Goal: Task Accomplishment & Management: Use online tool/utility

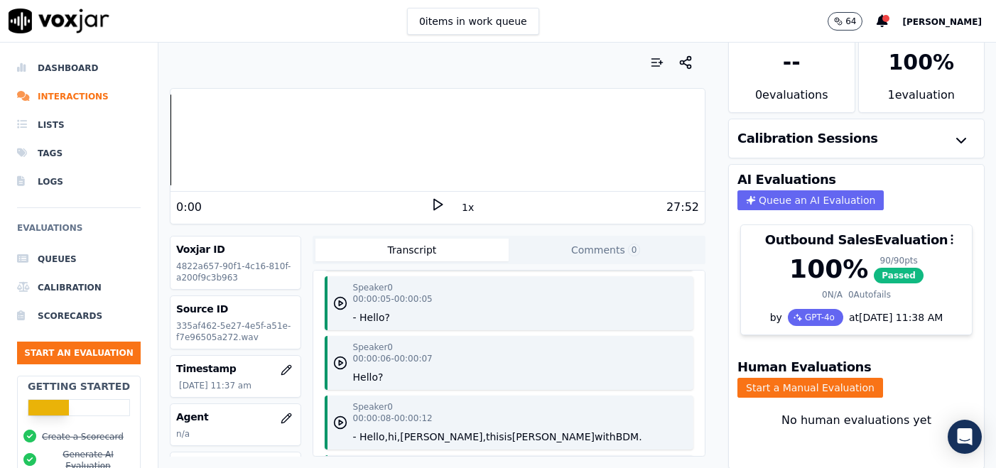
scroll to position [70, 0]
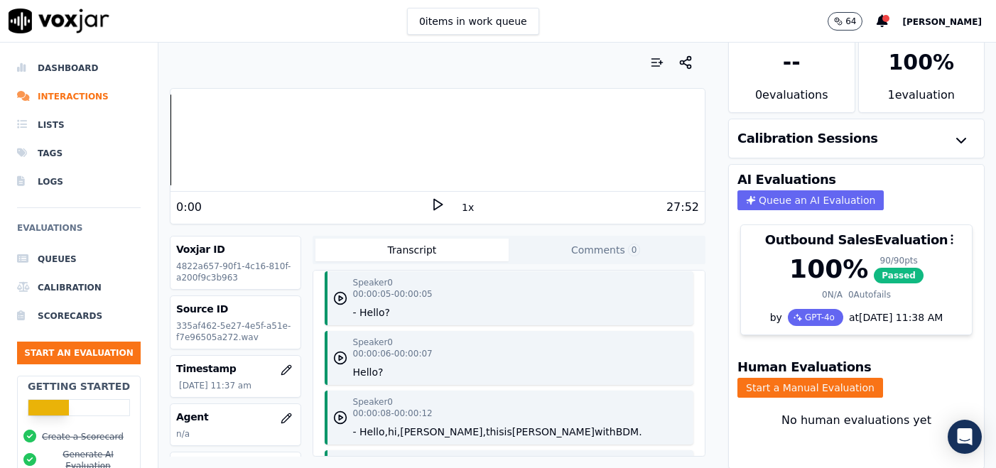
click at [590, 245] on button "Comments 0" at bounding box center [606, 250] width 194 height 23
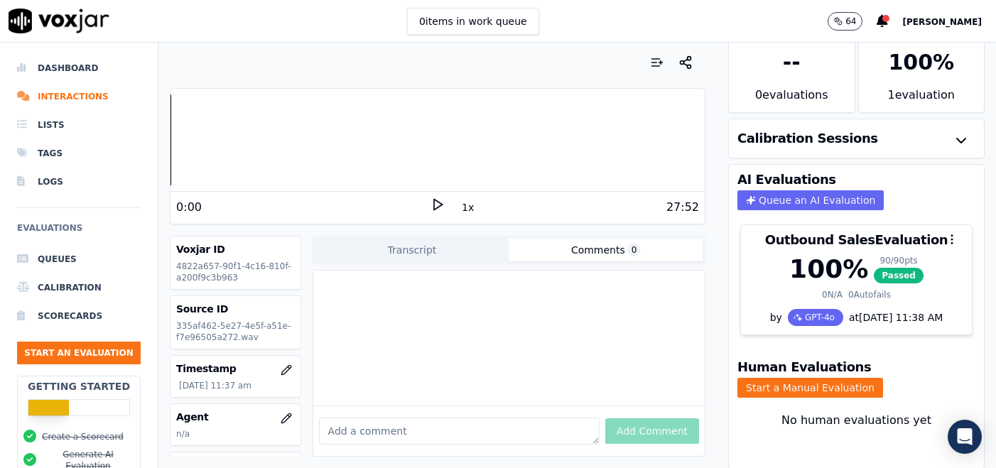
click at [441, 429] on textarea at bounding box center [459, 431] width 281 height 27
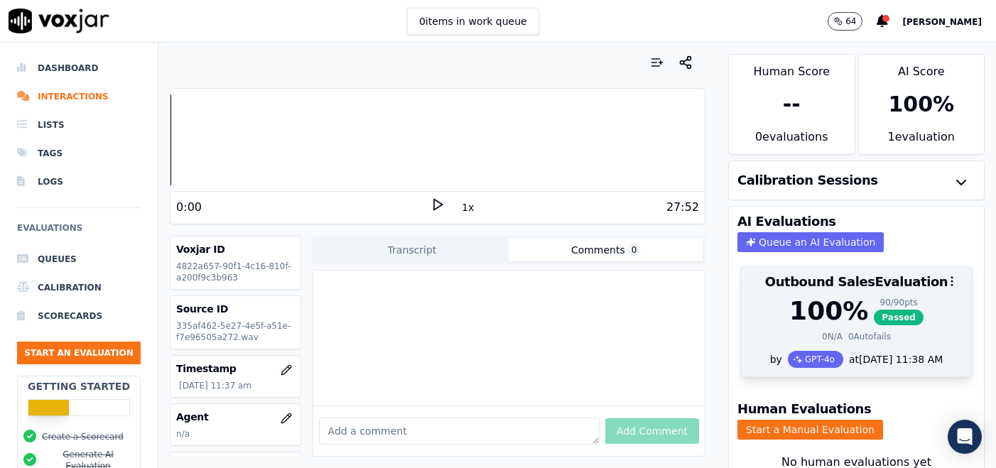
scroll to position [42, 0]
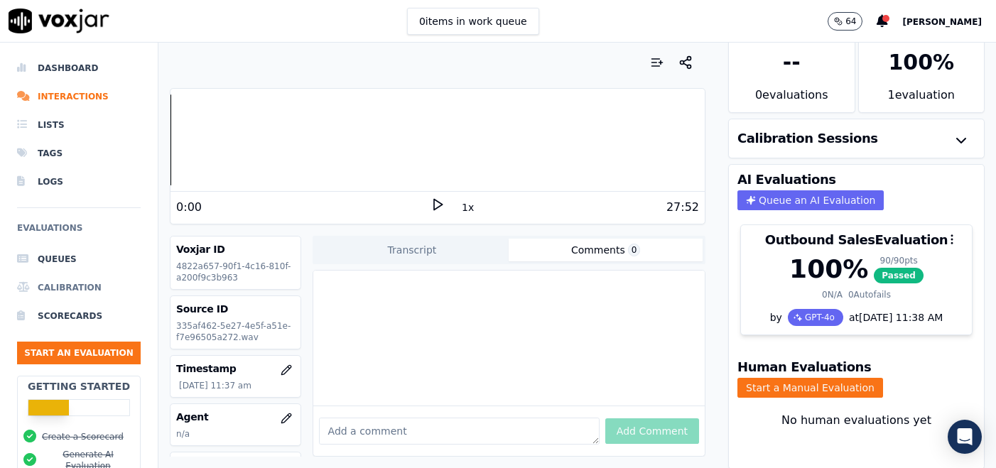
click at [82, 296] on li "Calibration" at bounding box center [79, 288] width 124 height 28
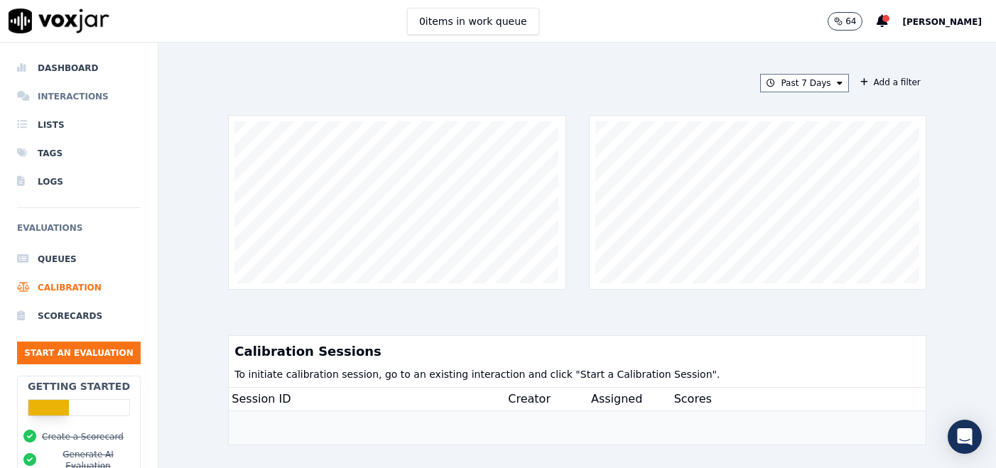
click at [69, 98] on li "Interactions" at bounding box center [79, 96] width 124 height 28
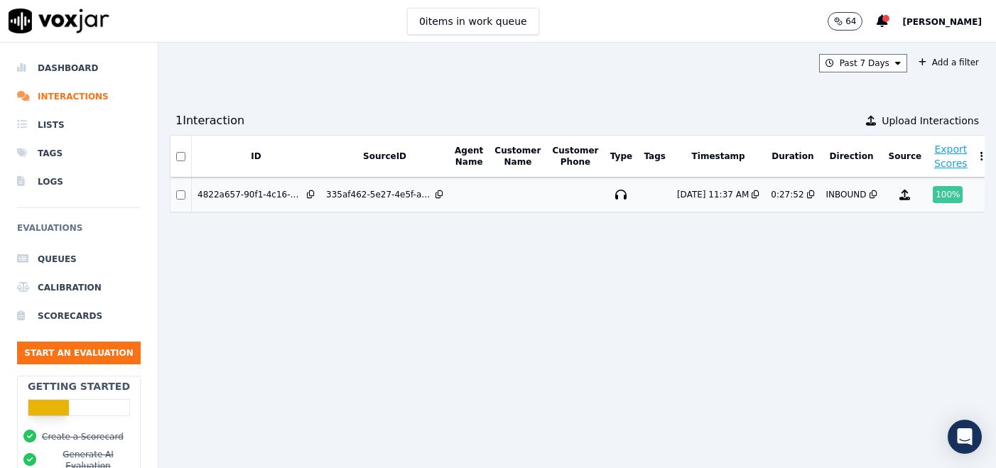
click at [335, 195] on div "335af462-5e27-4e5f-a51e-f7e96505a272.wav" at bounding box center [379, 194] width 107 height 11
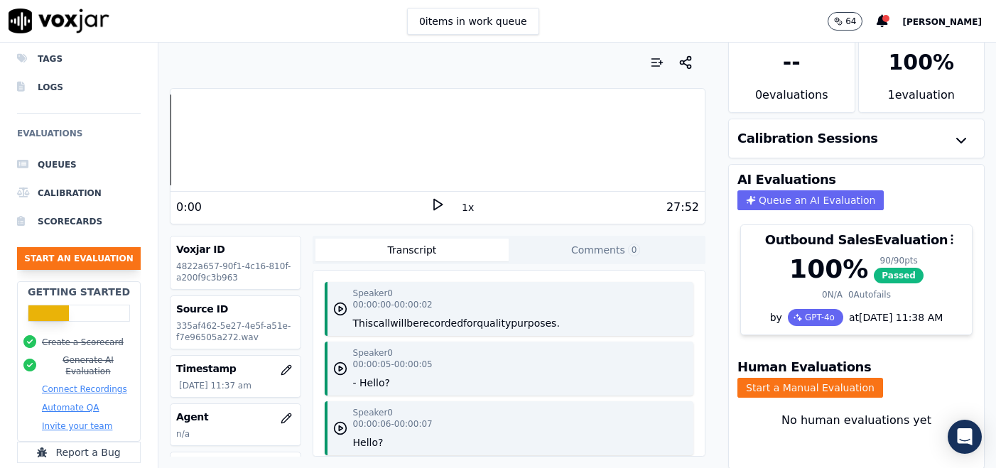
scroll to position [137, 0]
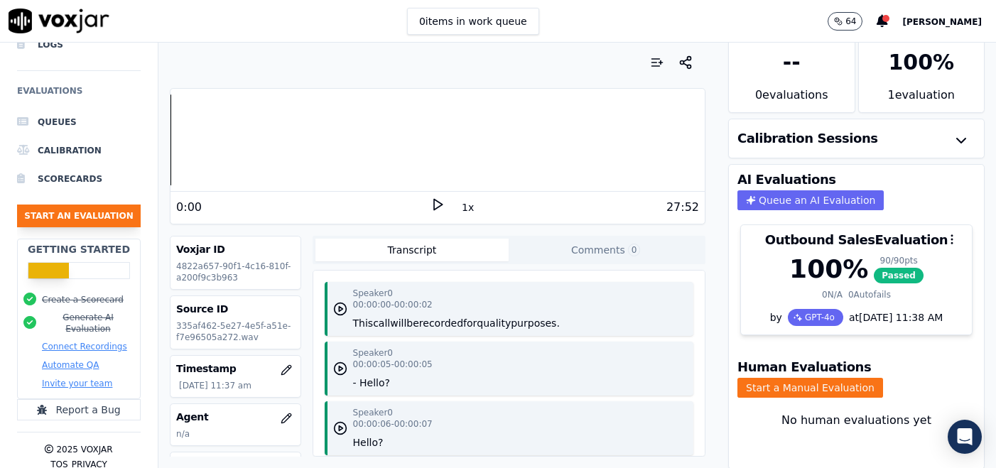
click at [95, 221] on button "Start an Evaluation" at bounding box center [79, 216] width 124 height 23
click at [871, 192] on button "Queue an AI Evaluation" at bounding box center [811, 200] width 146 height 20
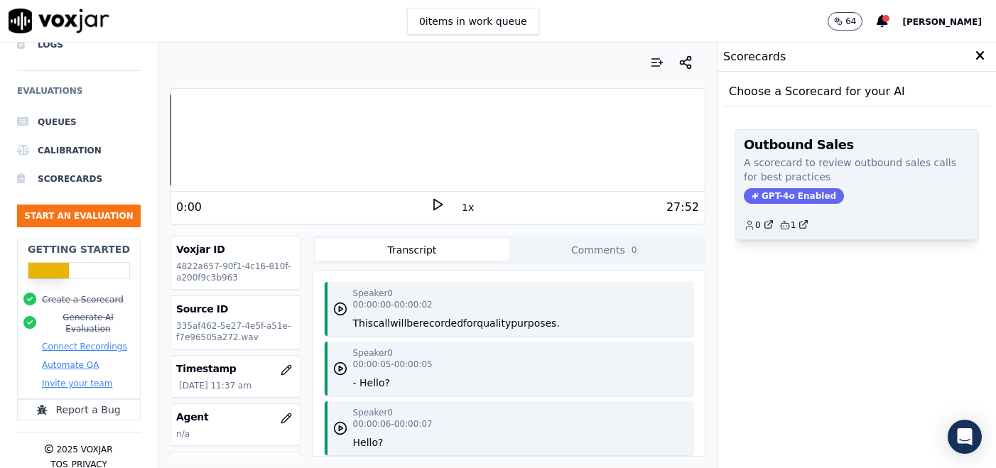
click at [799, 196] on span "GPT-4o Enabled" at bounding box center [794, 196] width 100 height 16
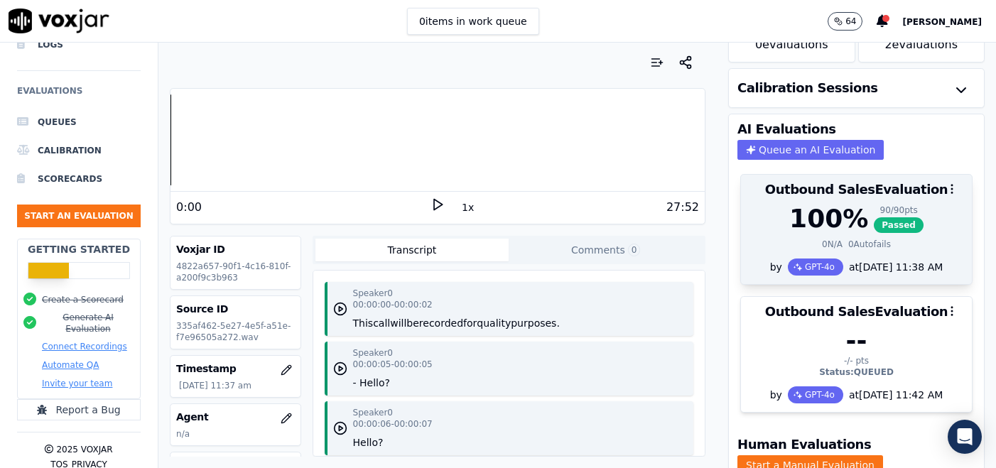
scroll to position [116, 0]
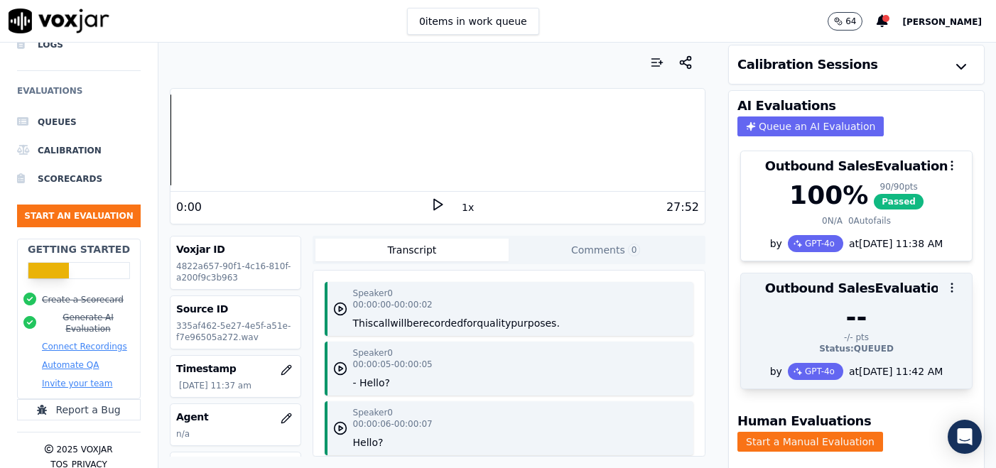
click at [949, 281] on icon "button" at bounding box center [952, 287] width 13 height 13
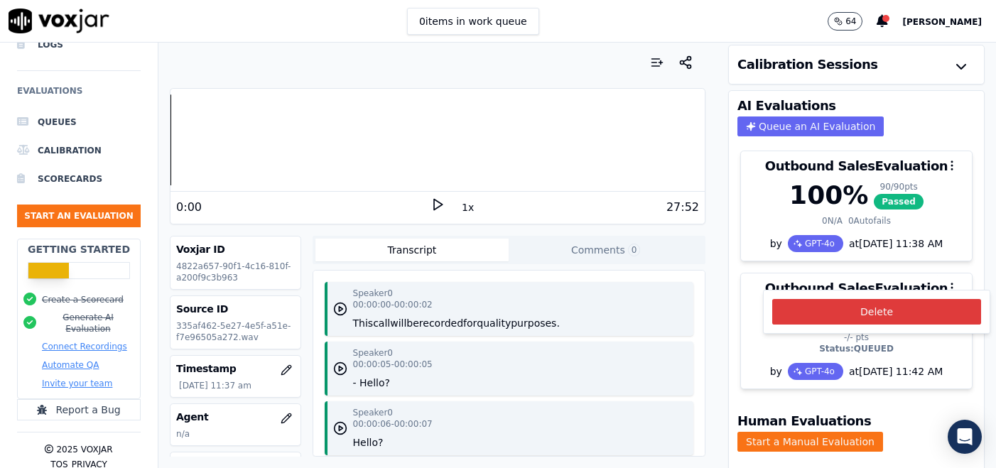
click at [910, 311] on button "Delete" at bounding box center [876, 312] width 209 height 26
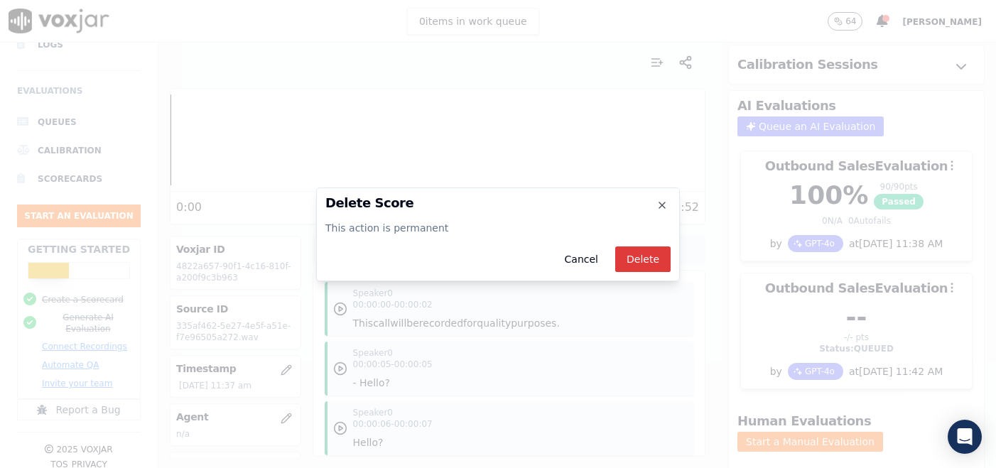
click at [655, 258] on button "Delete" at bounding box center [642, 260] width 55 height 26
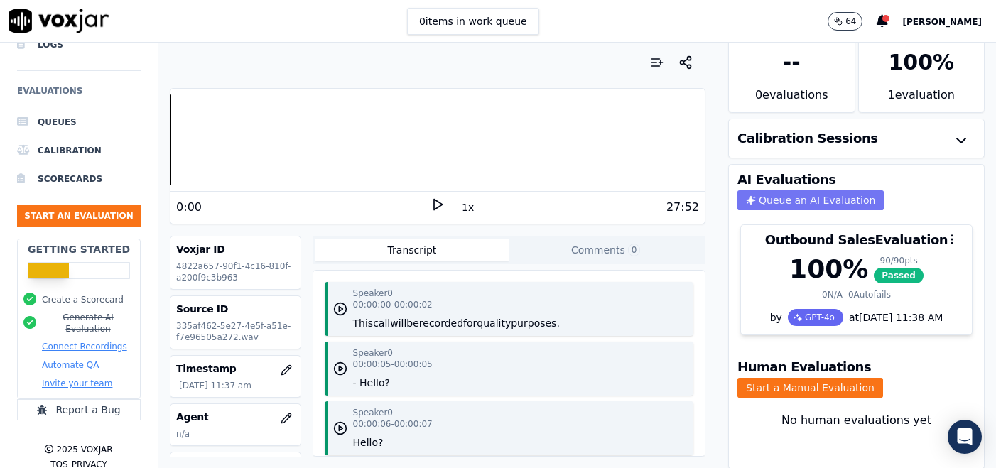
click at [884, 190] on button "Queue an AI Evaluation" at bounding box center [811, 200] width 146 height 20
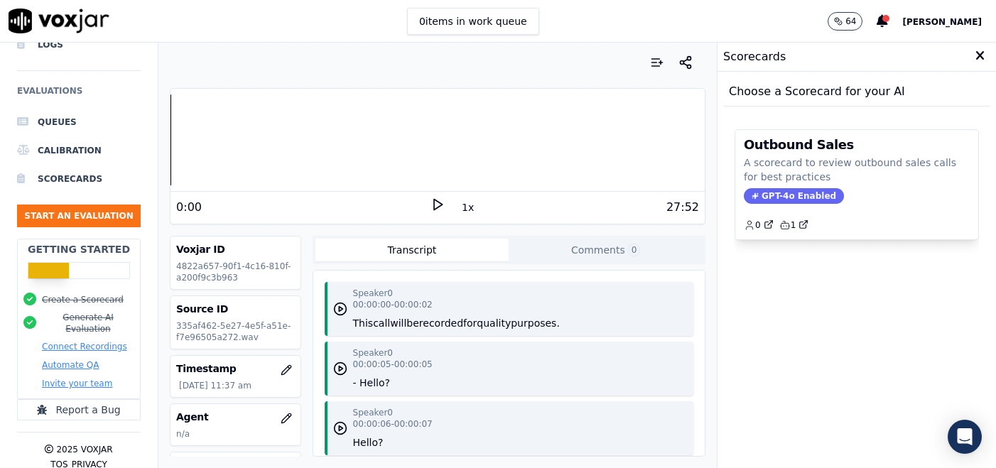
click at [787, 64] on div "Scorecards" at bounding box center [857, 57] width 279 height 29
click at [795, 87] on div "Choose a Scorecard for your AI" at bounding box center [856, 91] width 267 height 29
click at [981, 57] on icon at bounding box center [980, 56] width 9 height 13
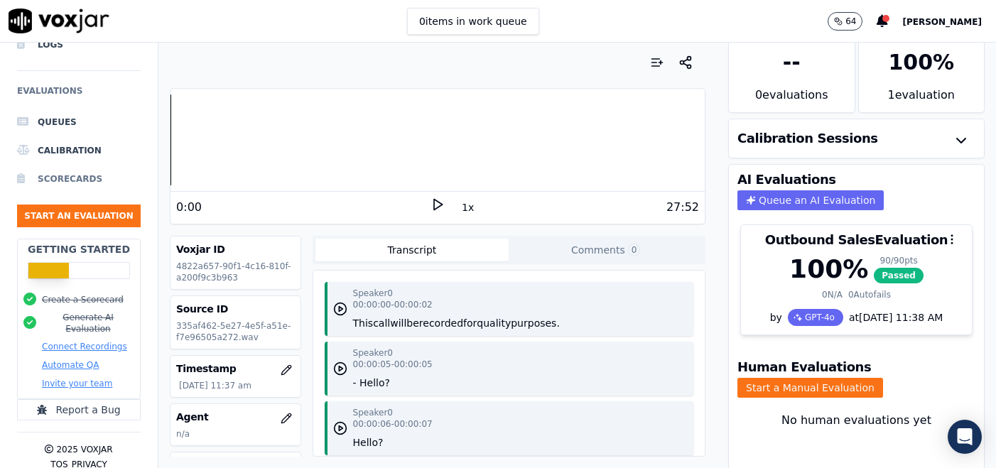
click at [82, 178] on li "Scorecards" at bounding box center [79, 179] width 124 height 28
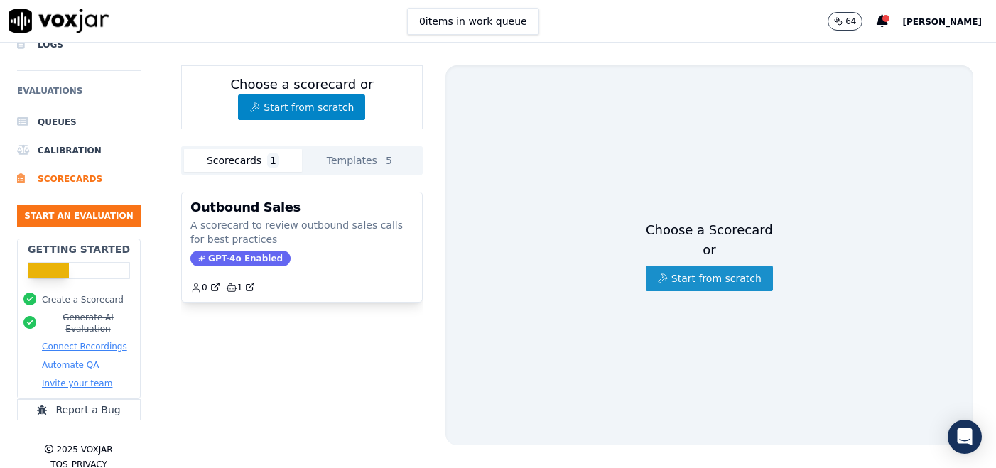
click at [668, 274] on icon "button" at bounding box center [662, 278] width 11 height 11
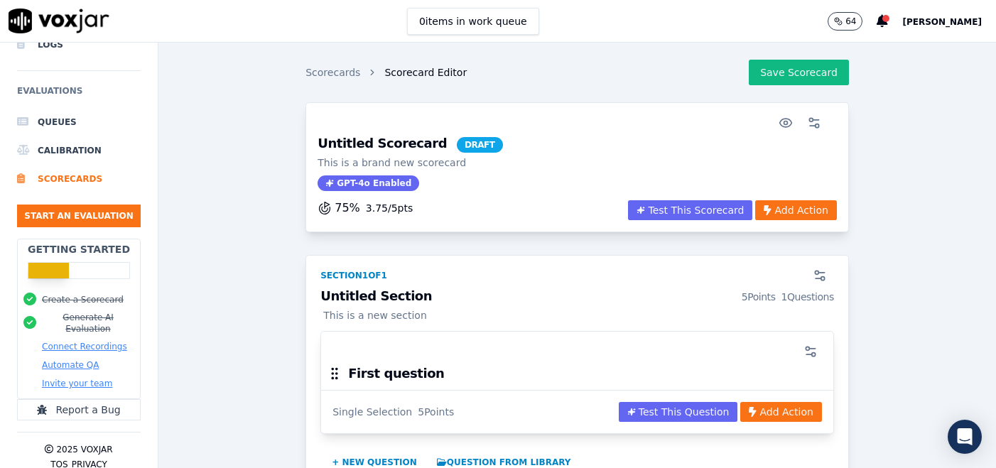
click at [382, 294] on h3 "Untitled Section 5 Points 1 Questions" at bounding box center [578, 297] width 514 height 14
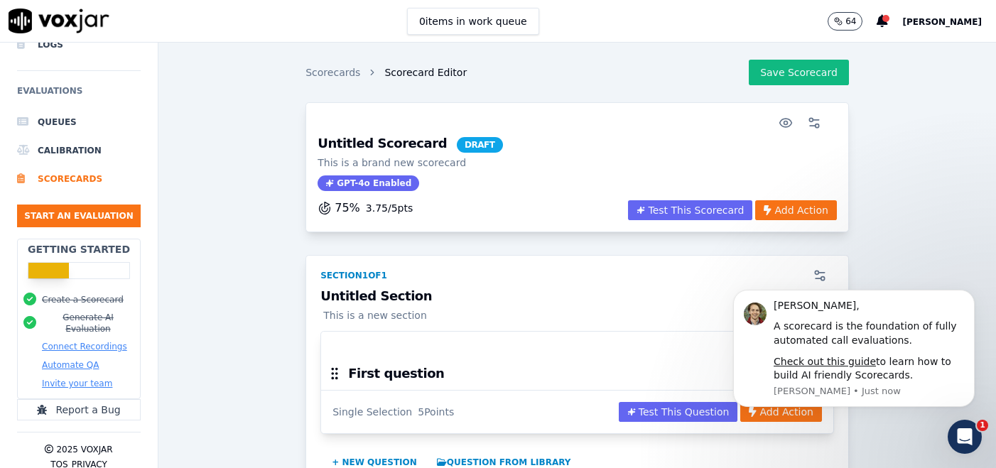
click at [495, 284] on div "Section 1 of 1" at bounding box center [577, 273] width 531 height 34
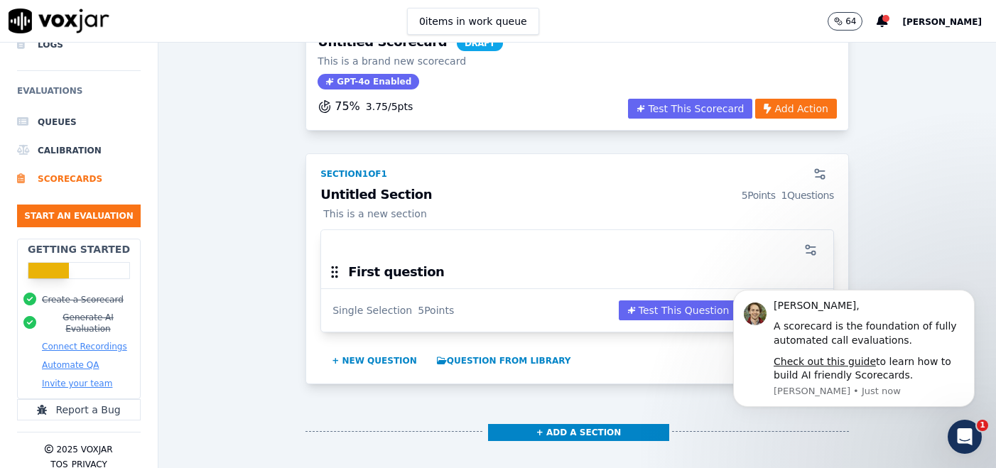
scroll to position [174, 0]
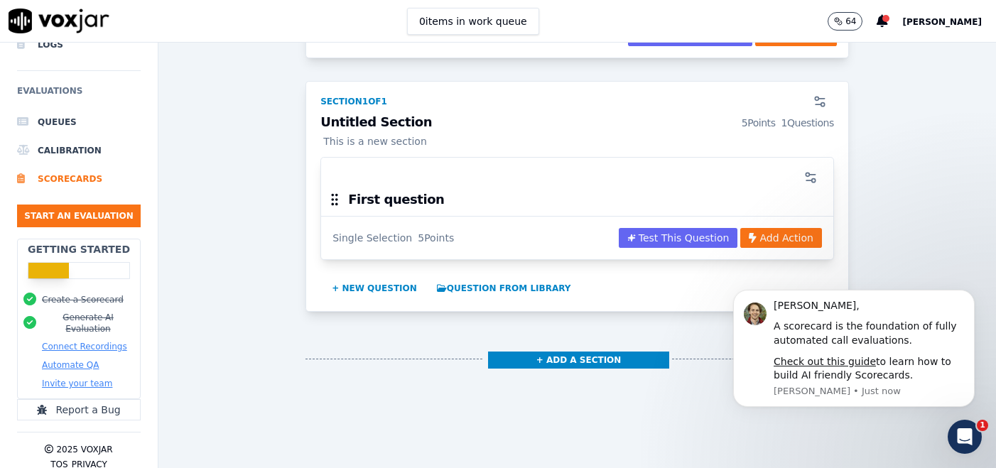
click at [418, 198] on h3 "First question" at bounding box center [396, 199] width 96 height 13
click at [429, 202] on div "First question" at bounding box center [577, 204] width 512 height 24
click at [490, 204] on div "First question" at bounding box center [577, 204] width 512 height 24
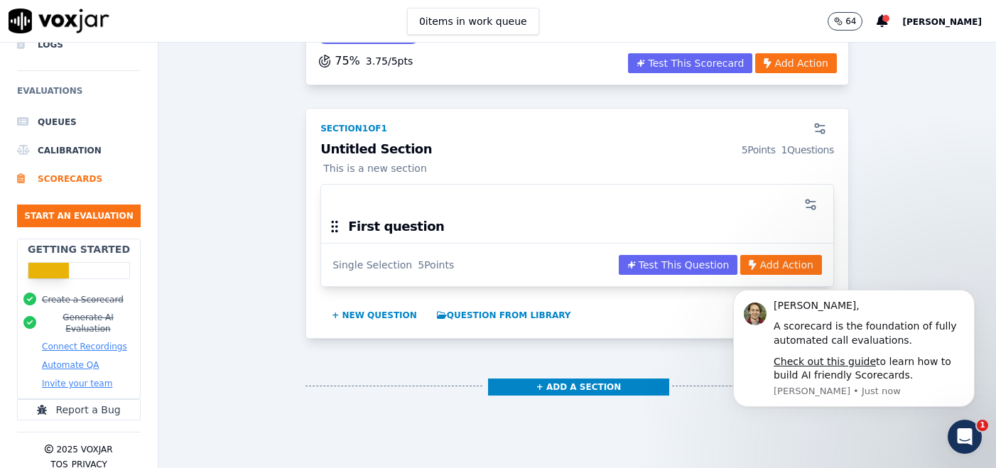
click at [562, 243] on div "Single Selection 5 Points Test This Question Add Action" at bounding box center [577, 264] width 512 height 43
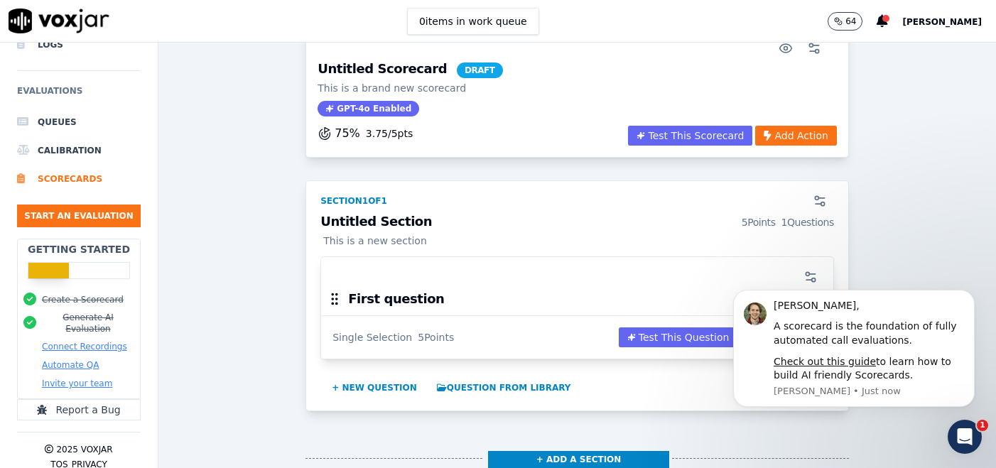
scroll to position [72, 0]
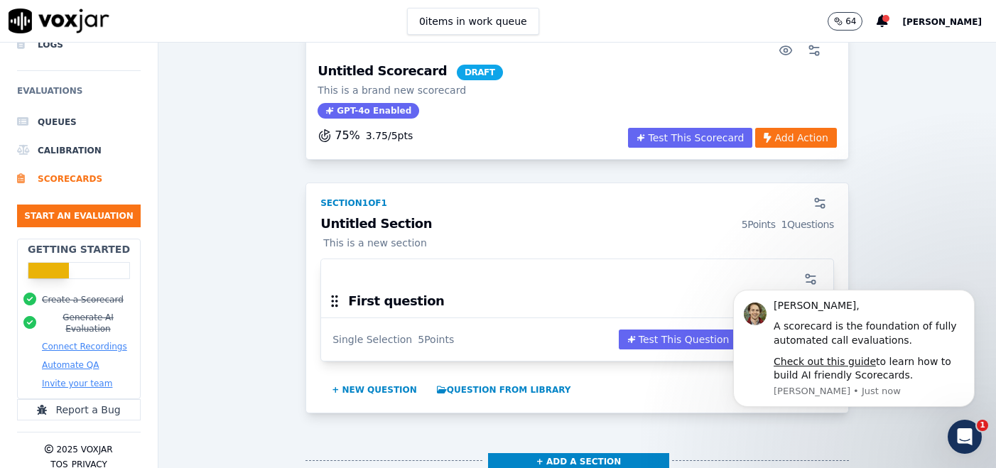
click at [566, 270] on div at bounding box center [577, 279] width 495 height 28
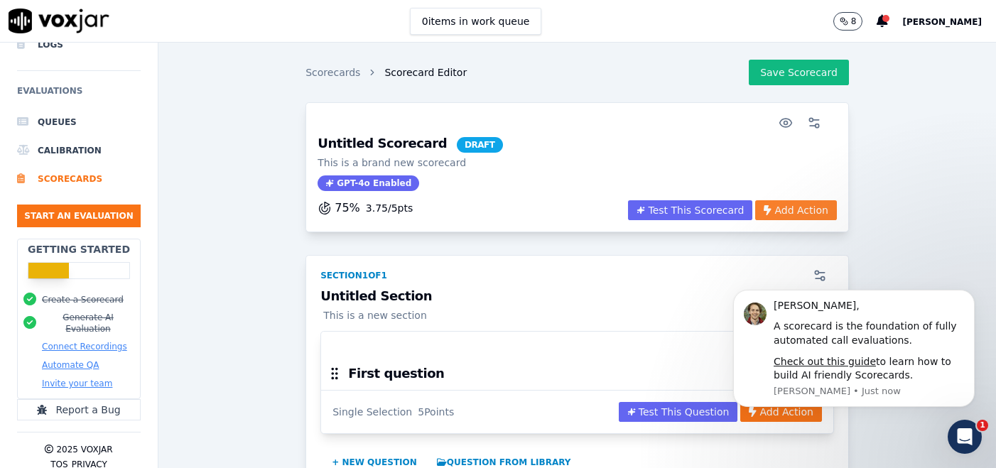
click at [790, 205] on button "Add Action" at bounding box center [795, 210] width 81 height 20
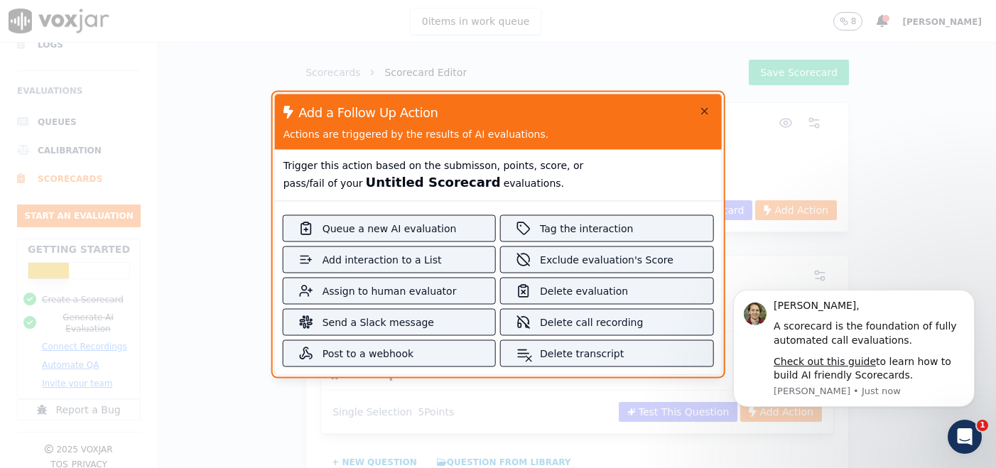
click at [239, 184] on div at bounding box center [498, 234] width 996 height 468
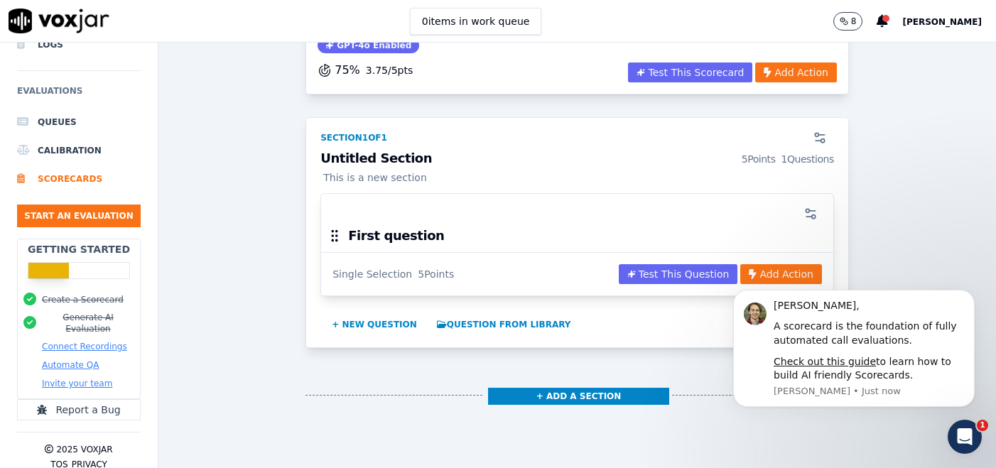
scroll to position [146, 0]
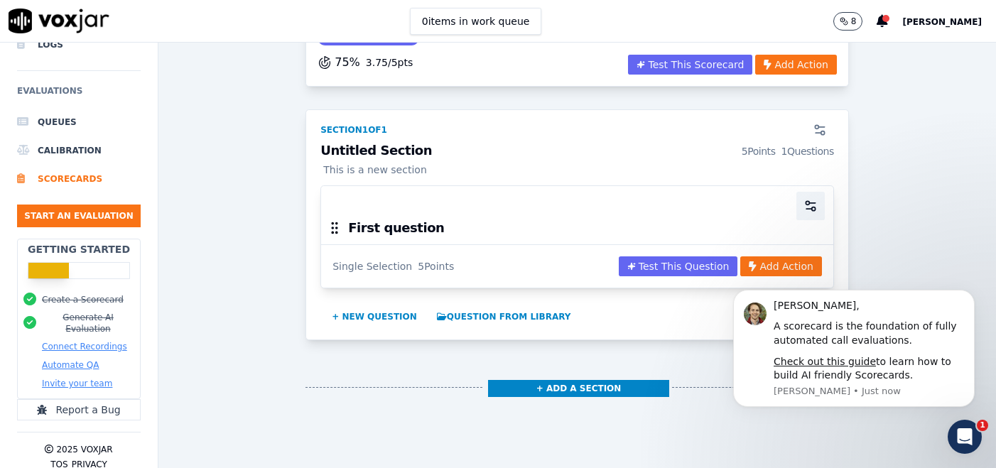
click at [816, 211] on icon "button" at bounding box center [811, 206] width 14 height 14
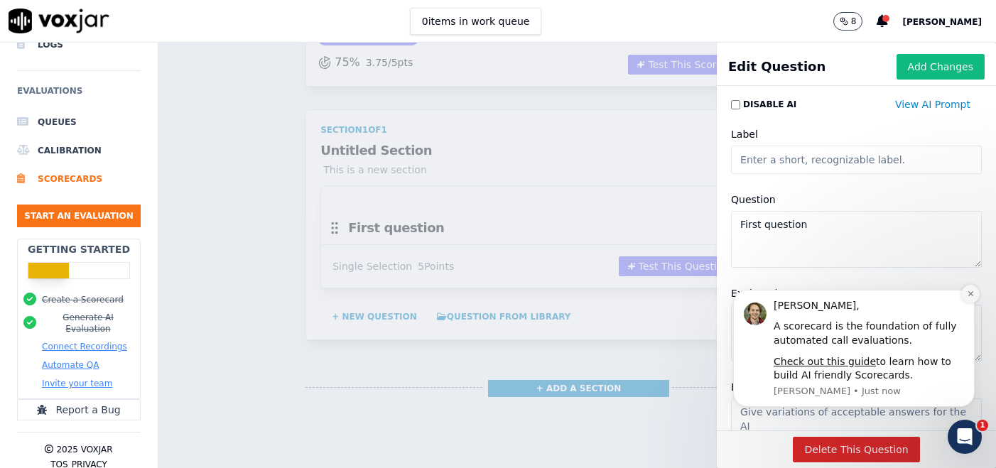
click at [970, 292] on icon "Dismiss notification" at bounding box center [971, 294] width 8 height 8
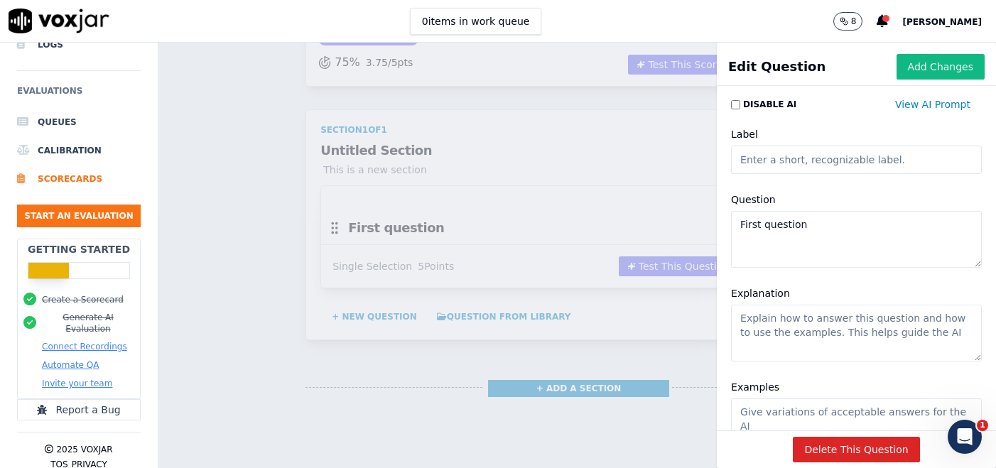
click at [809, 164] on input "Label" at bounding box center [856, 160] width 251 height 28
type input "Consolidation"
click at [811, 230] on textarea "First question" at bounding box center [856, 239] width 251 height 57
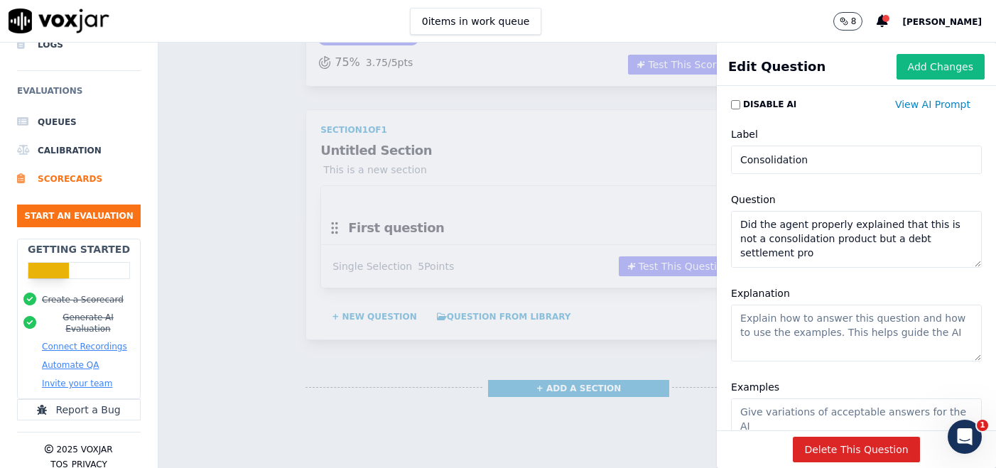
drag, startPoint x: 841, startPoint y: 237, endPoint x: 1036, endPoint y: 237, distance: 195.4
click at [996, 237] on html "This is a disabled drag and drop list Tab to one the items and press space-bar …" at bounding box center [498, 234] width 996 height 468
type textarea "Did the agent properly explained that this is not a consolidation product nor a…"
click at [856, 340] on textarea "Explanation" at bounding box center [856, 333] width 251 height 57
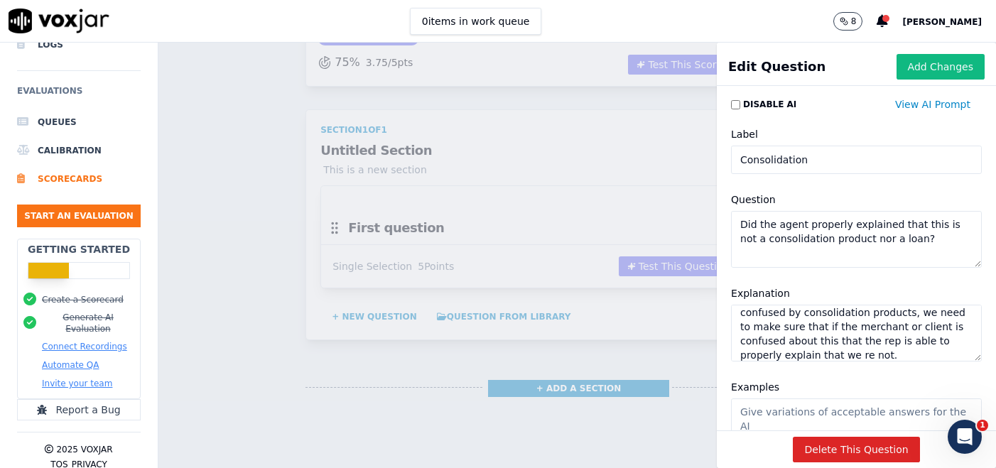
scroll to position [27, 0]
drag, startPoint x: 900, startPoint y: 358, endPoint x: 812, endPoint y: 348, distance: 89.4
click at [812, 348] on textarea "We offer debt settlement products, often confused by consolidation products, we…" at bounding box center [856, 333] width 251 height 57
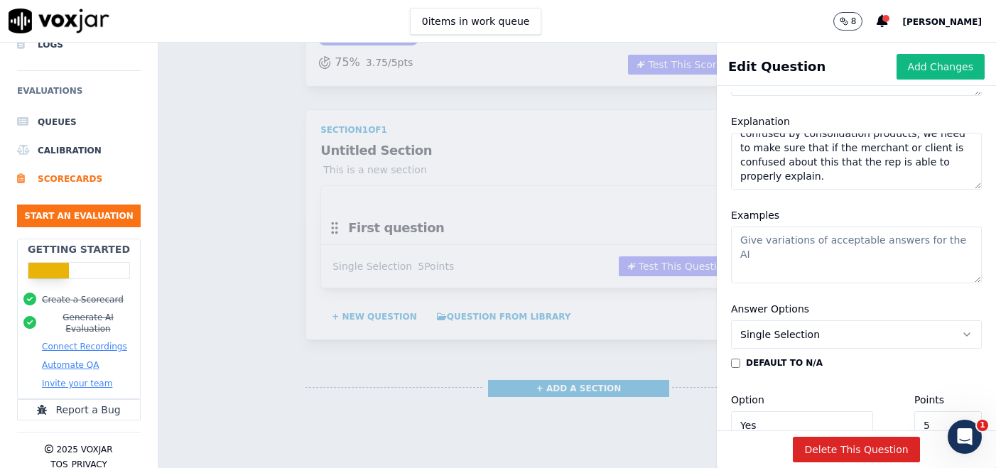
scroll to position [186, 0]
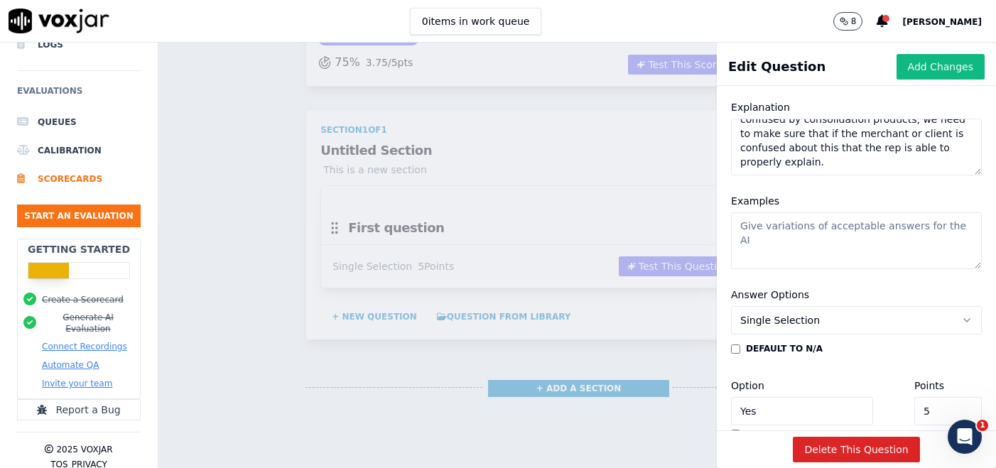
type textarea "We offer debt settlement products, often confused by consolidation products, we…"
click at [778, 256] on textarea "Examples" at bounding box center [856, 240] width 251 height 57
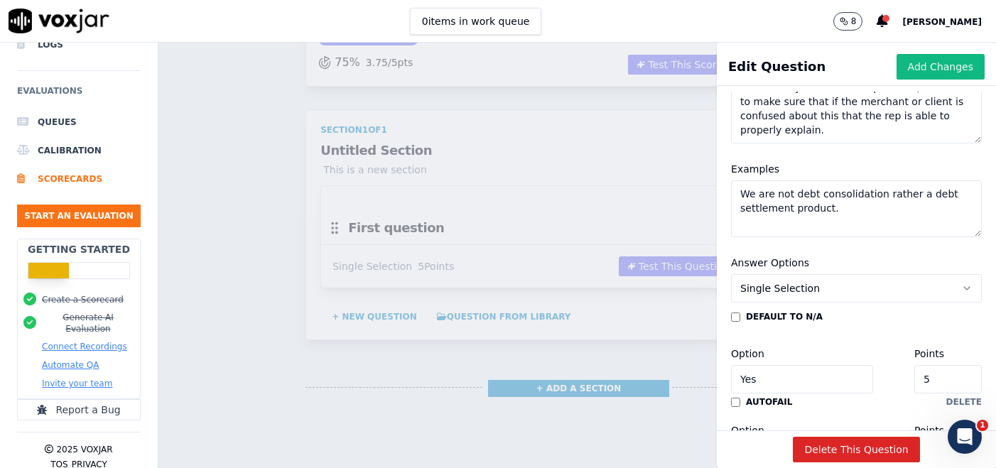
scroll to position [235, 0]
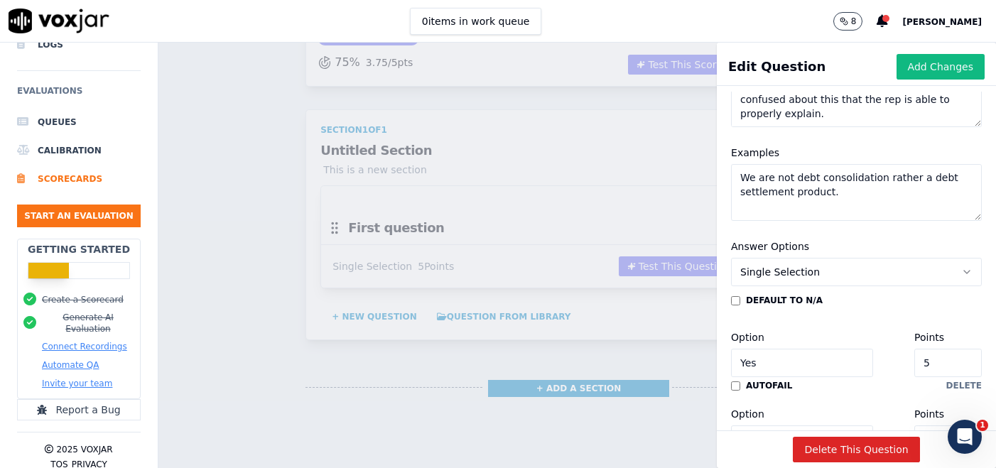
type textarea "We are not debt consolidation rather a debt settlement product."
click at [810, 282] on button "Single Selection" at bounding box center [856, 272] width 251 height 28
click at [813, 245] on div "Answer Options Single Selection" at bounding box center [856, 262] width 251 height 48
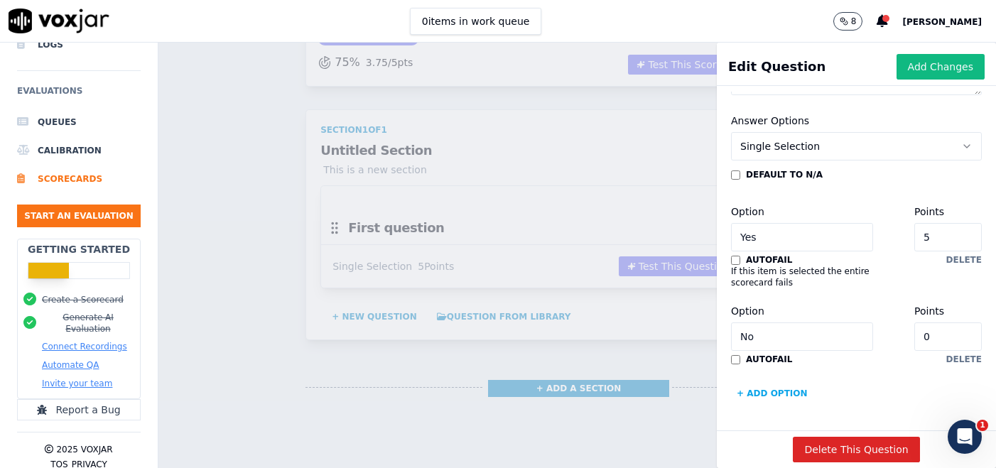
scroll to position [0, 0]
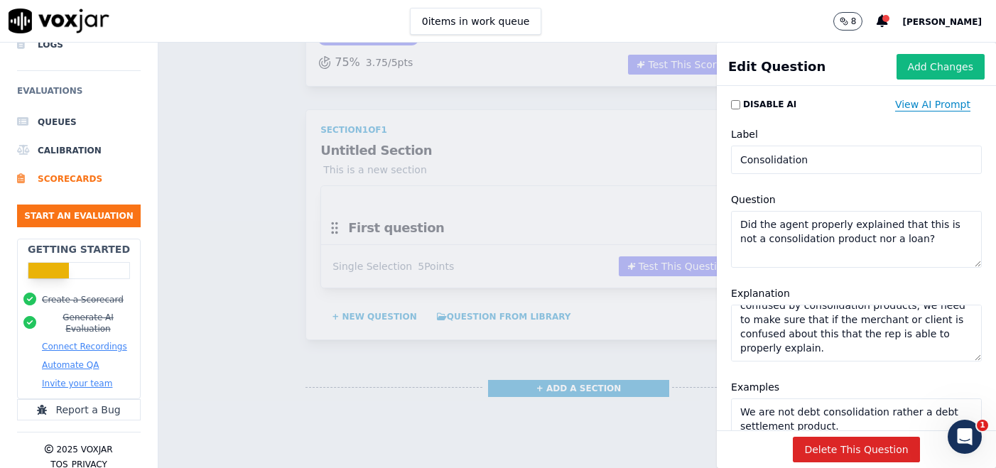
click at [922, 97] on button "View AI Prompt" at bounding box center [933, 105] width 98 height 26
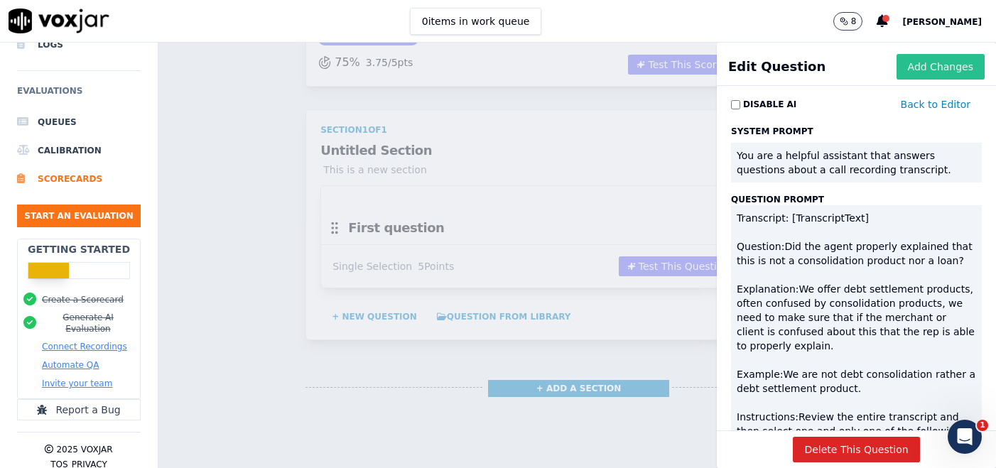
click at [922, 68] on button "Add Changes" at bounding box center [941, 67] width 88 height 26
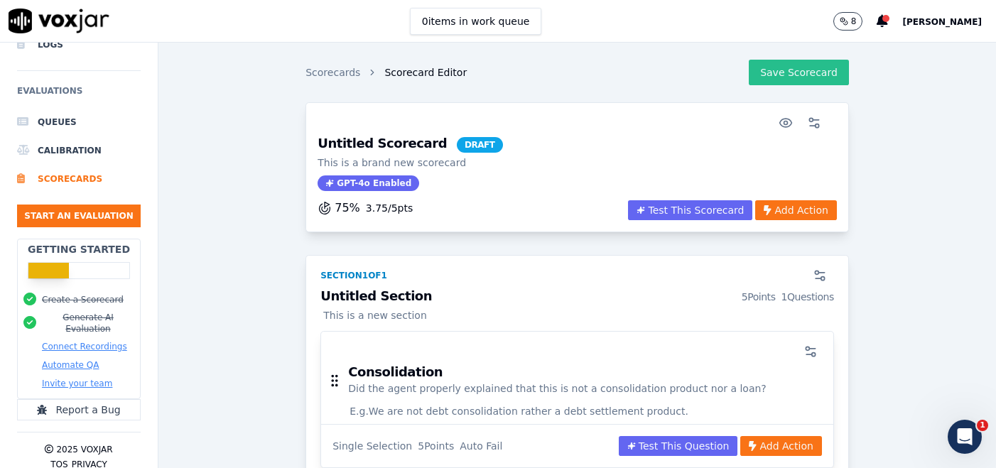
click at [794, 63] on button "Save Scorecard" at bounding box center [799, 73] width 100 height 26
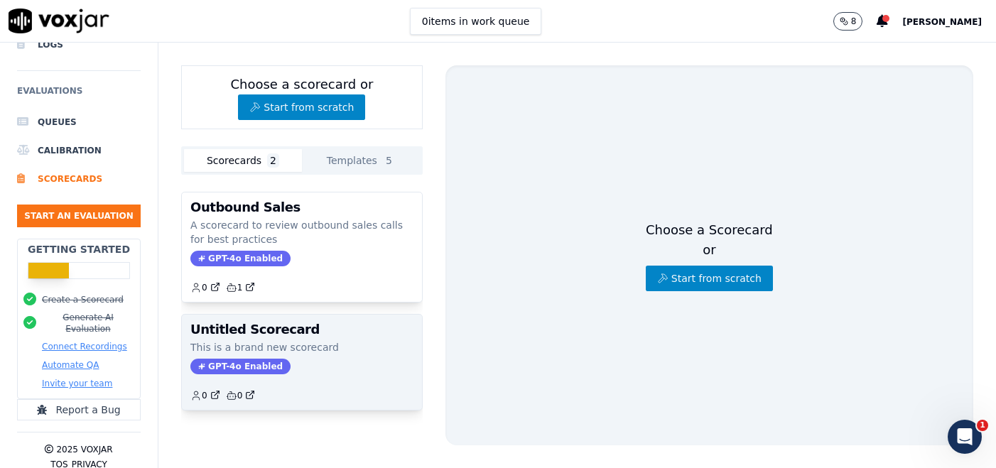
click at [245, 335] on h3 "Untitled Scorecard" at bounding box center [301, 329] width 223 height 13
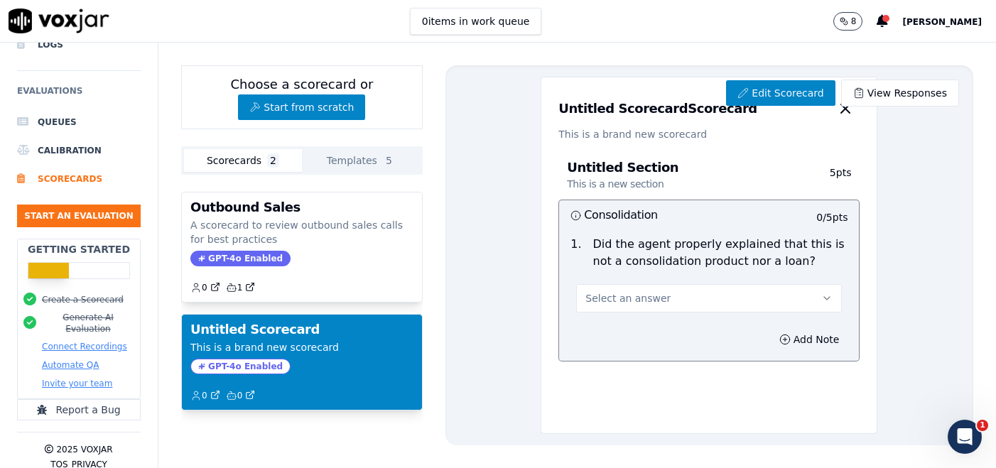
click at [614, 102] on h3 "Untitled Scorecard Scorecard" at bounding box center [658, 108] width 199 height 13
click at [770, 86] on link "Edit Scorecard" at bounding box center [780, 93] width 109 height 26
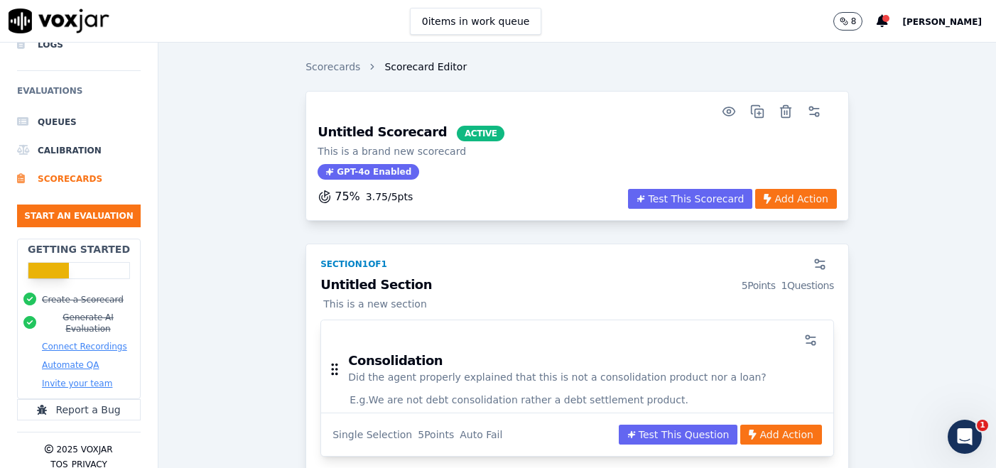
click at [419, 133] on h3 "Untitled Scorecard ACTIVE" at bounding box center [411, 134] width 187 height 16
click at [817, 113] on circle "button" at bounding box center [818, 115] width 4 height 4
click at [641, 142] on div "Scorecards Scorecard Editor Untitled Scorecard ACTIVE This is a brand new score…" at bounding box center [577, 256] width 838 height 426
click at [364, 130] on h3 "Untitled Scorecard ACTIVE" at bounding box center [411, 134] width 187 height 16
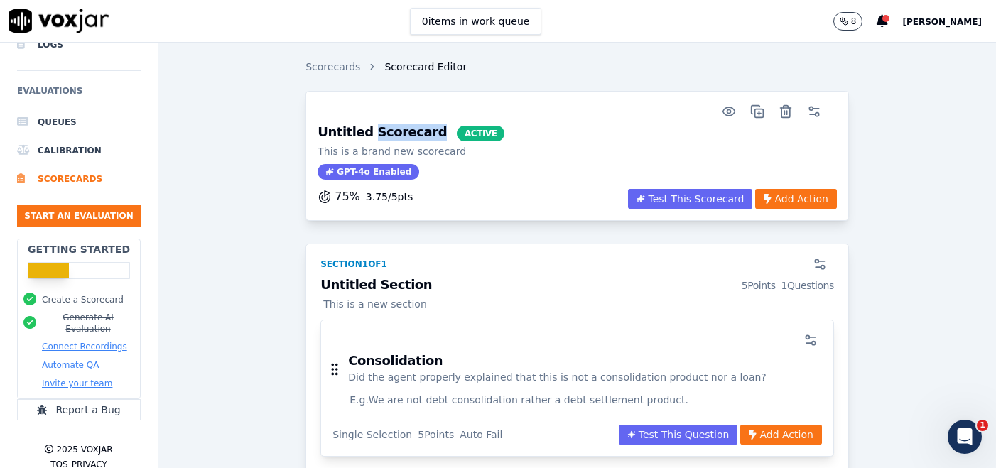
click at [364, 130] on h3 "Untitled Scorecard ACTIVE" at bounding box center [411, 134] width 187 height 16
click at [436, 145] on p "This is a brand new scorecard" at bounding box center [411, 151] width 187 height 14
click at [392, 127] on h3 "Untitled Scorecard ACTIVE" at bounding box center [411, 134] width 187 height 16
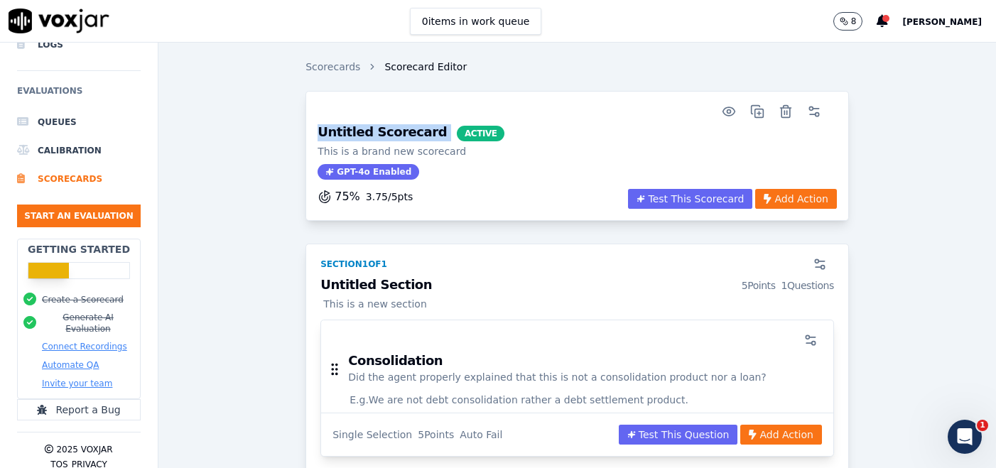
click at [392, 127] on h3 "Untitled Scorecard ACTIVE" at bounding box center [411, 134] width 187 height 16
click at [585, 147] on div "Untitled Scorecard ACTIVE This is a brand new scorecard GPT-4o Enabled" at bounding box center [577, 157] width 537 height 63
click at [657, 200] on button "Test This Scorecard" at bounding box center [690, 199] width 124 height 20
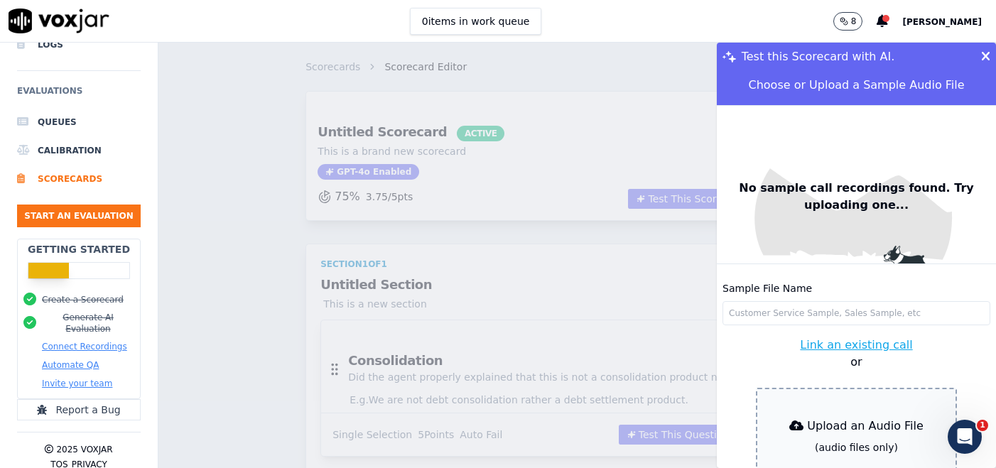
scroll to position [41, 0]
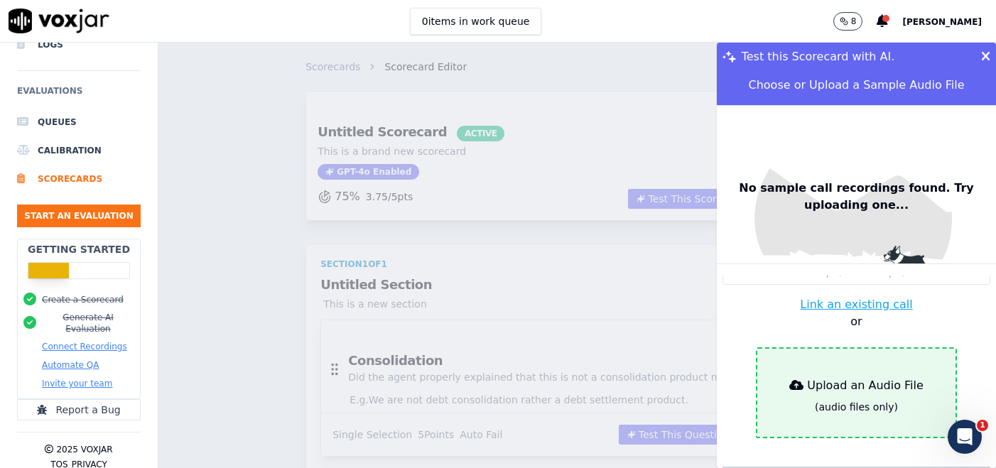
type input "335af462-5e27-4e5f-a51e-f7e96505a272.wav"
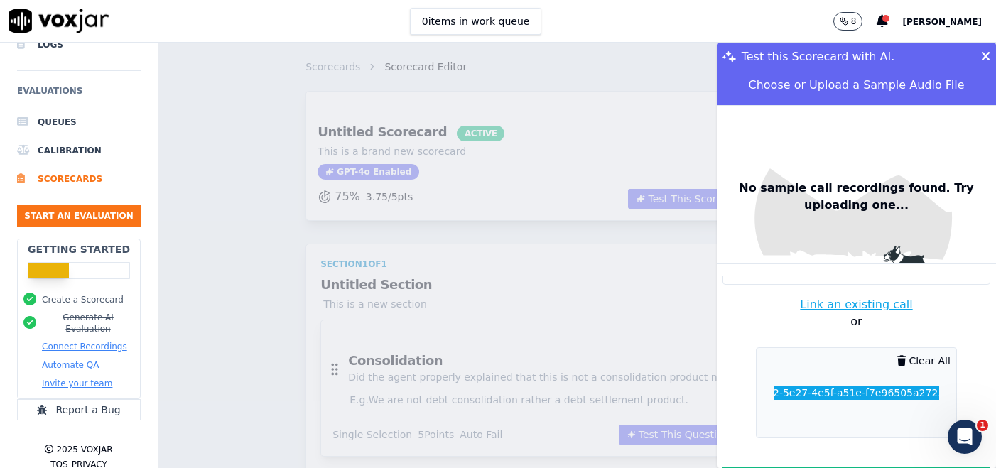
click at [781, 331] on div "Sample File Name 335af462-5e27-4e5f-a51e-f7e96505a272.wav Link an existing call…" at bounding box center [856, 372] width 279 height 193
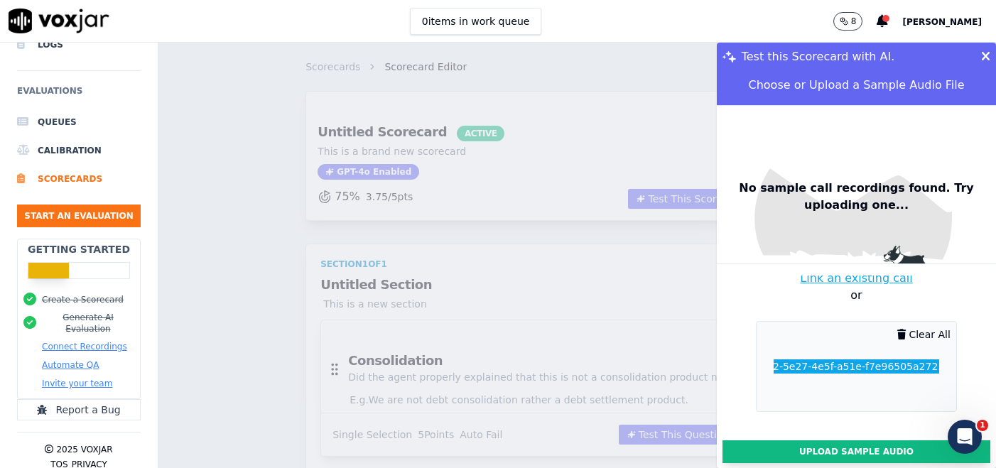
click at [803, 451] on button "Upload Sample Audio" at bounding box center [857, 452] width 268 height 23
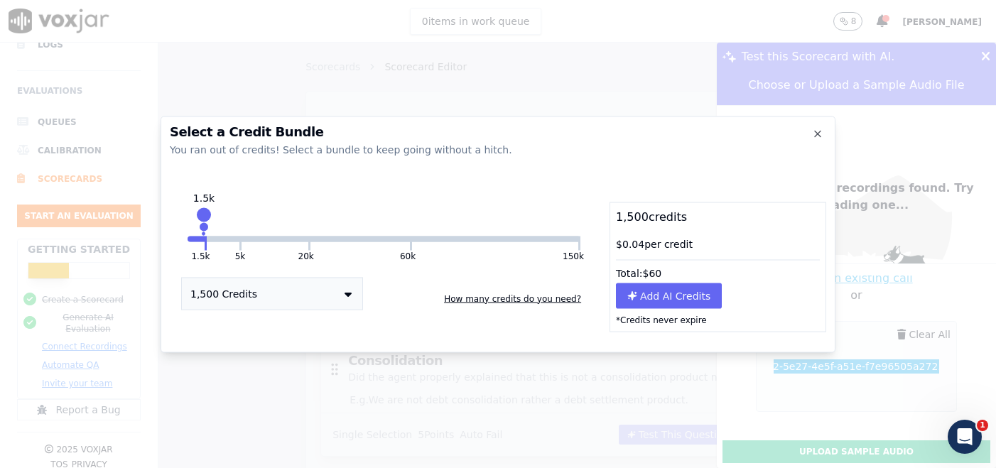
drag, startPoint x: 309, startPoint y: 195, endPoint x: 204, endPoint y: 196, distance: 105.2
click at [204, 210] on div "1.5k" at bounding box center [204, 221] width 0 height 23
drag, startPoint x: 205, startPoint y: 208, endPoint x: 186, endPoint y: 211, distance: 18.8
click at [186, 211] on div at bounding box center [188, 215] width 20 height 20
click at [422, 298] on div "1,500 Credits How many credits do you need?" at bounding box center [384, 293] width 429 height 34
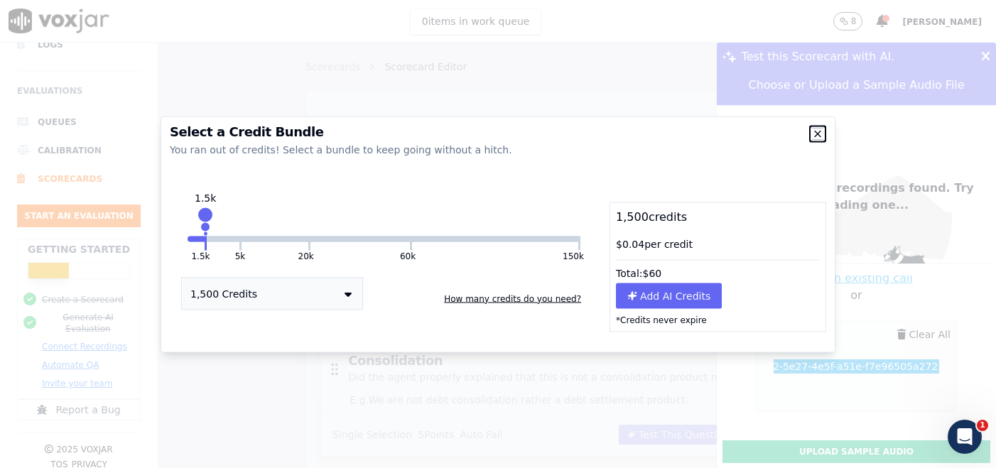
click at [819, 132] on icon "button" at bounding box center [818, 134] width 6 height 6
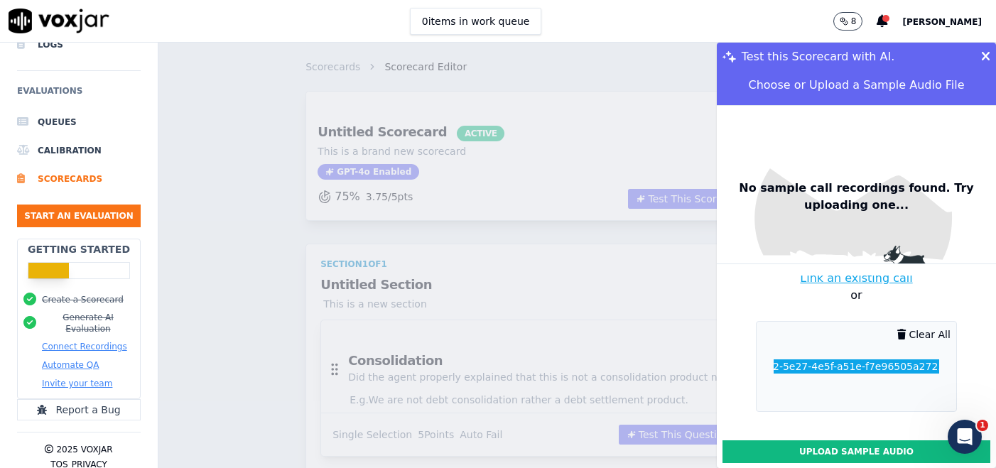
click at [758, 287] on p "or" at bounding box center [857, 295] width 268 height 17
click at [986, 55] on icon at bounding box center [985, 56] width 9 height 13
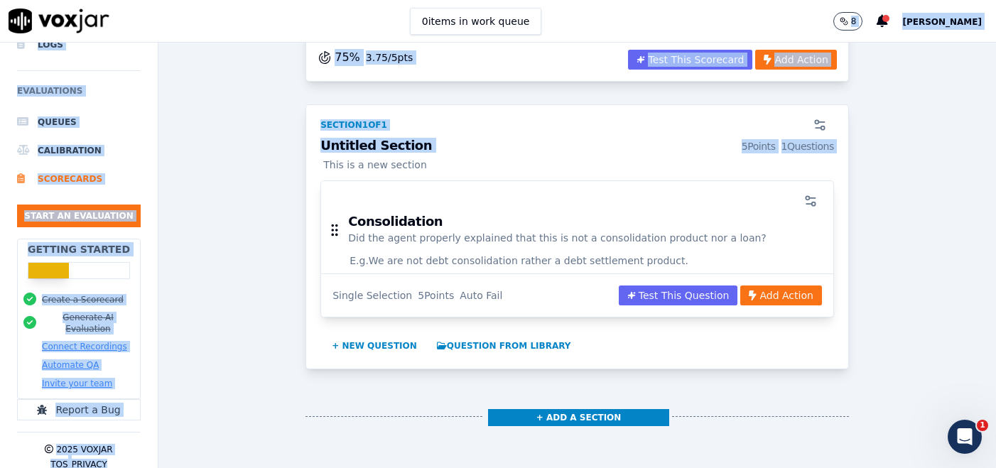
scroll to position [0, 0]
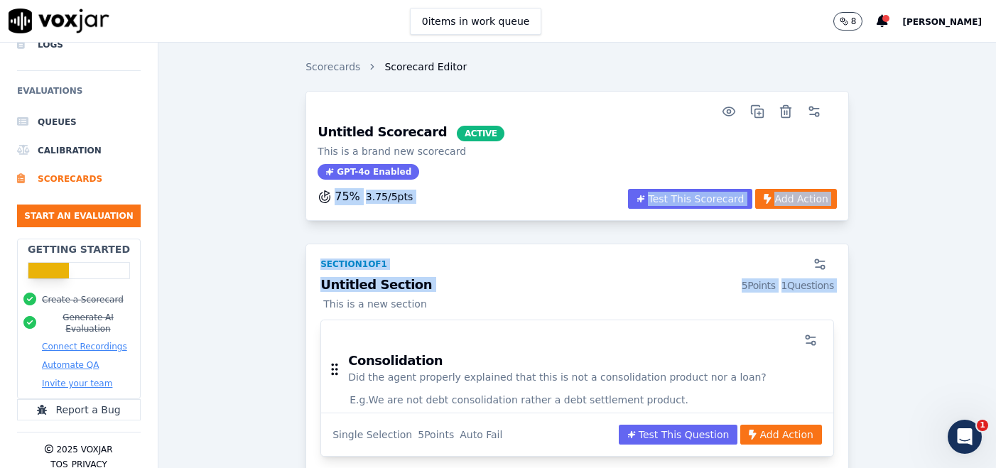
drag, startPoint x: 263, startPoint y: 155, endPoint x: 237, endPoint y: 199, distance: 50.9
click at [237, 199] on div "Untitled Scorecard ACTIVE This is a brand new scorecard GPT-4o Enabled 75 % 3.7…" at bounding box center [577, 341] width 815 height 500
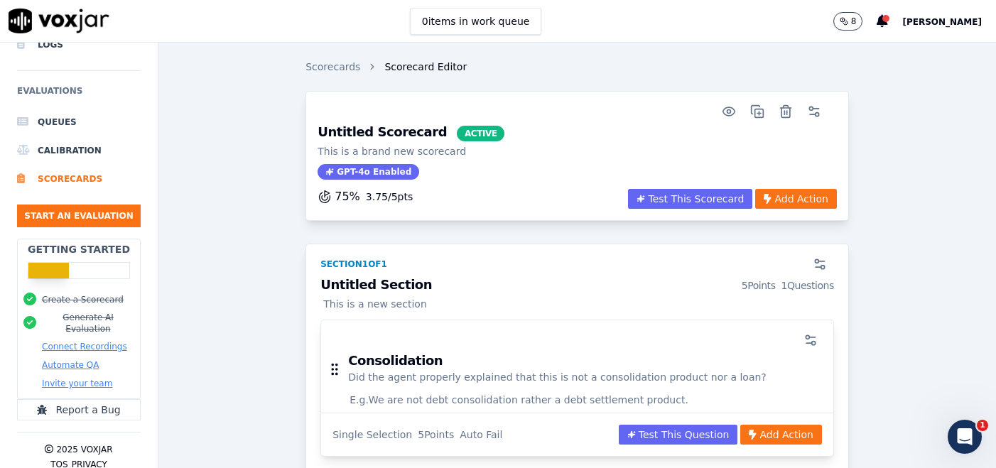
click at [239, 203] on div "Untitled Scorecard ACTIVE This is a brand new scorecard GPT-4o Enabled 75 % 3.7…" at bounding box center [577, 341] width 815 height 500
click at [250, 226] on div "Untitled Scorecard ACTIVE This is a brand new scorecard GPT-4o Enabled 75 % 3.7…" at bounding box center [577, 341] width 815 height 500
click at [209, 220] on div "Untitled Scorecard ACTIVE This is a brand new scorecard GPT-4o Enabled 75 % 3.7…" at bounding box center [577, 341] width 815 height 500
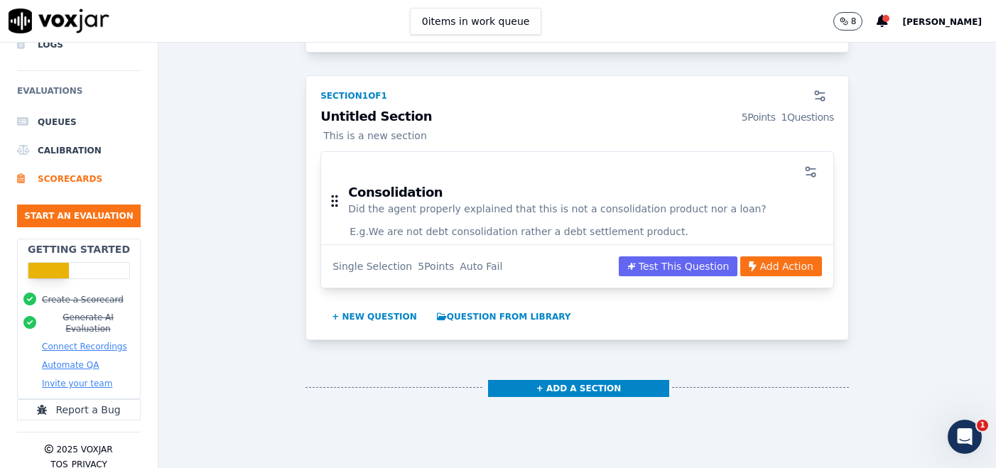
scroll to position [163, 0]
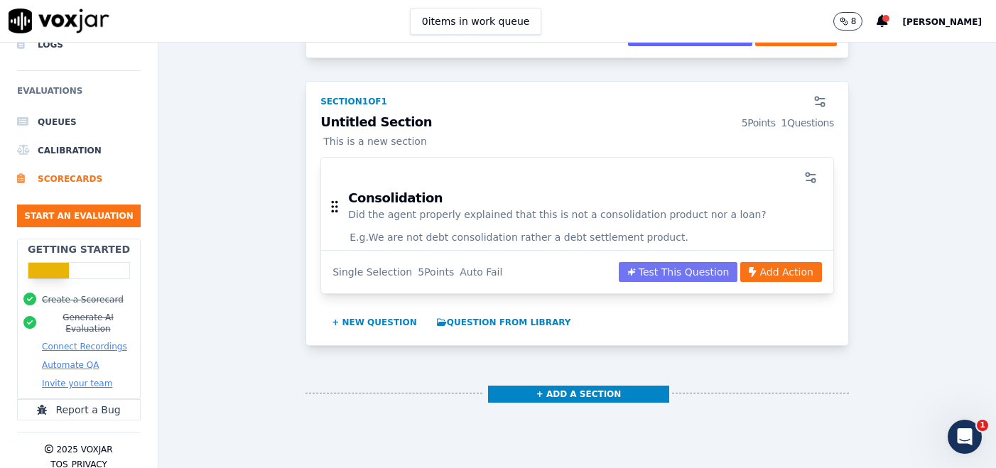
click at [678, 272] on button "Test This Question" at bounding box center [678, 272] width 119 height 20
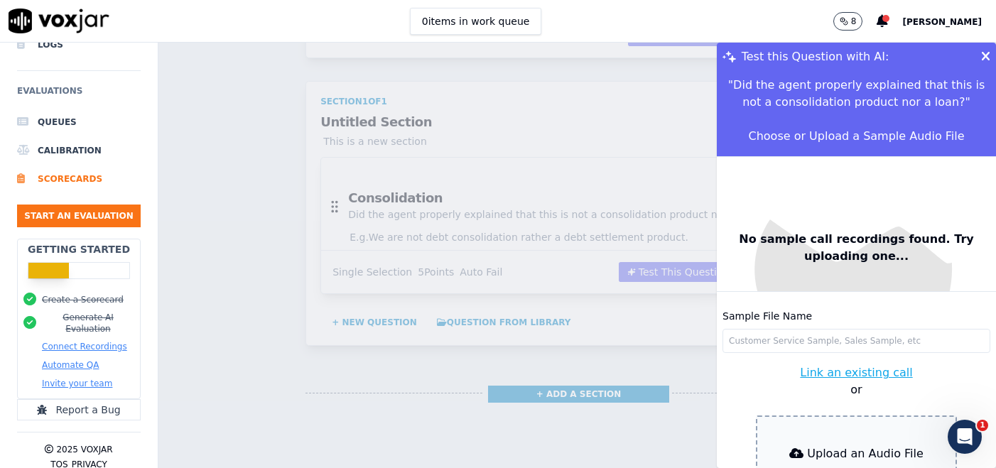
click at [984, 58] on icon at bounding box center [985, 56] width 9 height 13
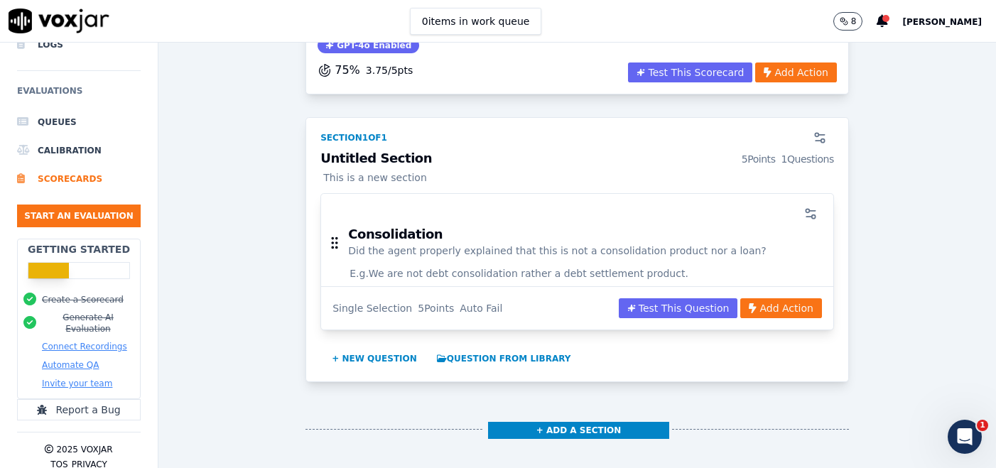
scroll to position [114, 0]
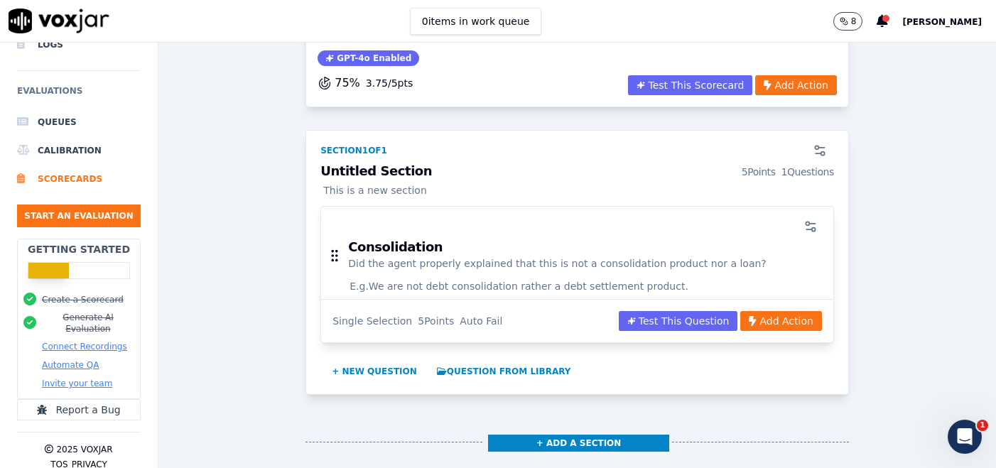
click at [843, 21] on icon "button" at bounding box center [842, 19] width 1 height 1
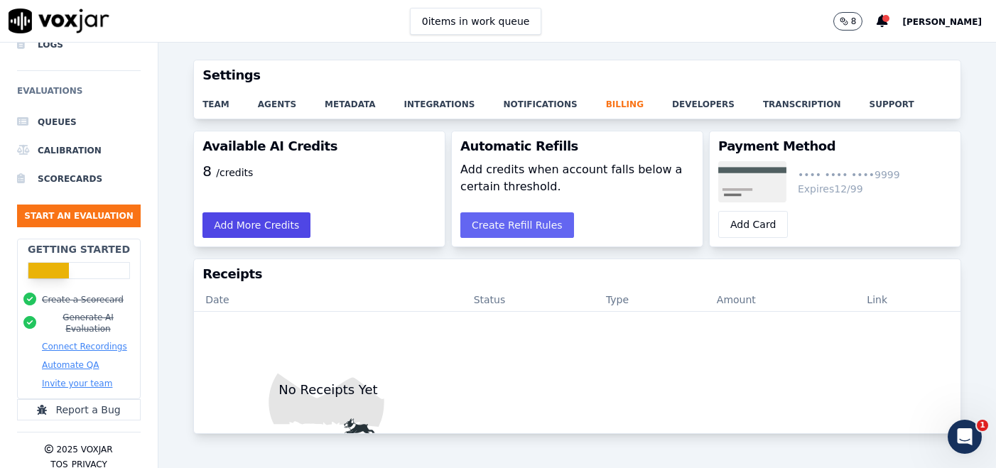
click at [254, 227] on button "Add More Credits" at bounding box center [257, 225] width 108 height 26
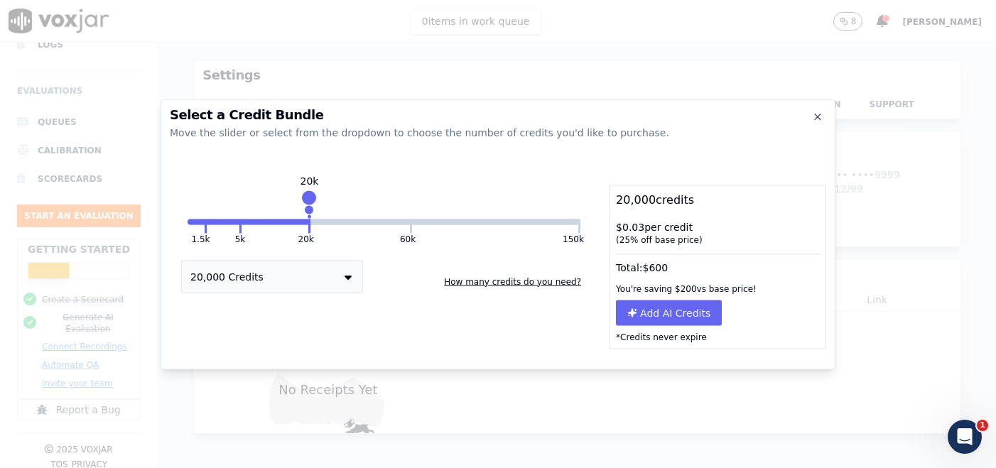
click at [320, 278] on button "20,000 Credits" at bounding box center [272, 276] width 182 height 33
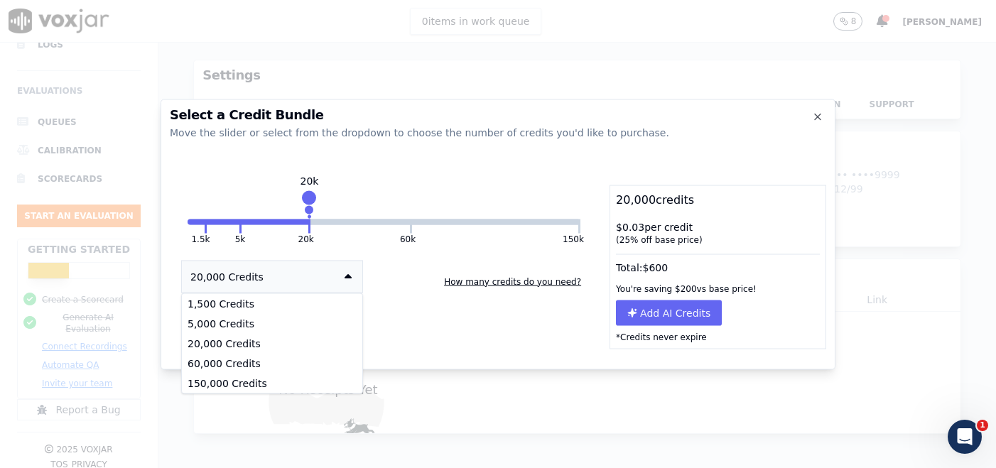
click at [384, 298] on div "1.5k 5k 20k 60k 150k 20k 20,000 Credits 1,500 Credits 5,000 Credits 20,000 Cred…" at bounding box center [384, 267] width 429 height 164
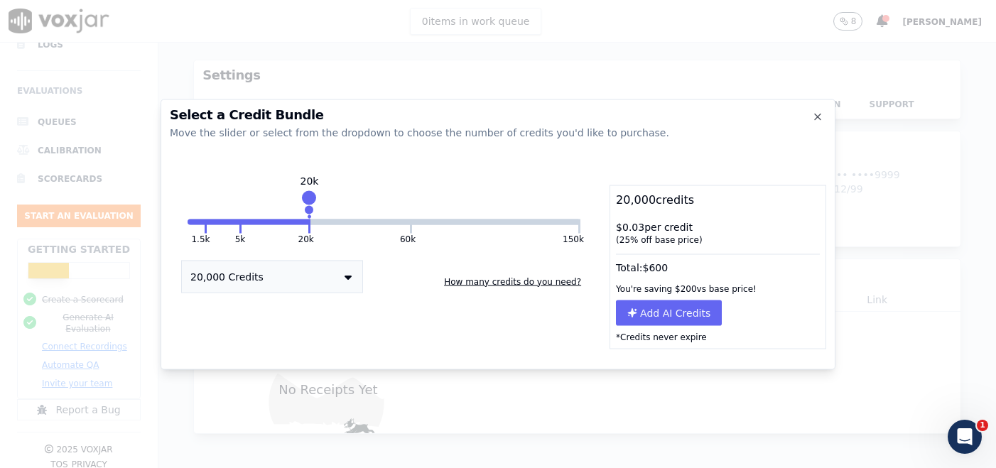
click at [483, 279] on button "How many credits do you need?" at bounding box center [512, 281] width 149 height 23
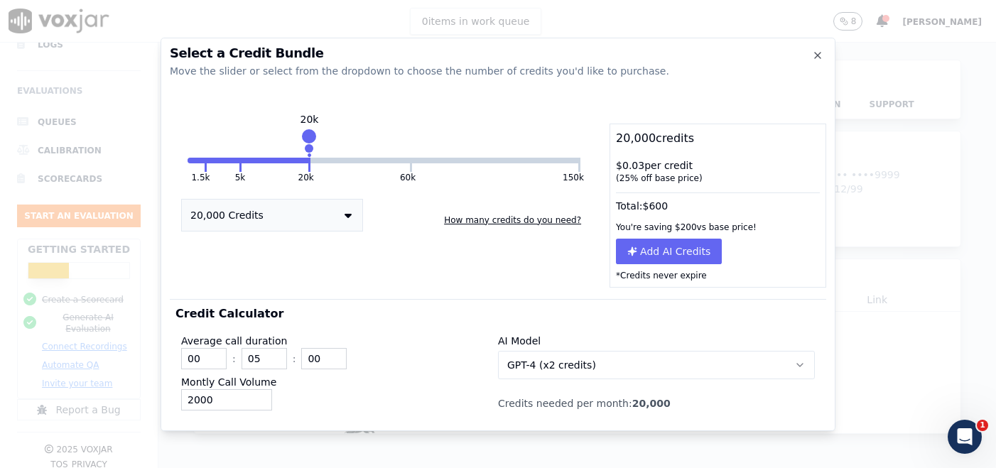
click at [541, 361] on span "GPT-4 (x2 credits)" at bounding box center [551, 365] width 89 height 14
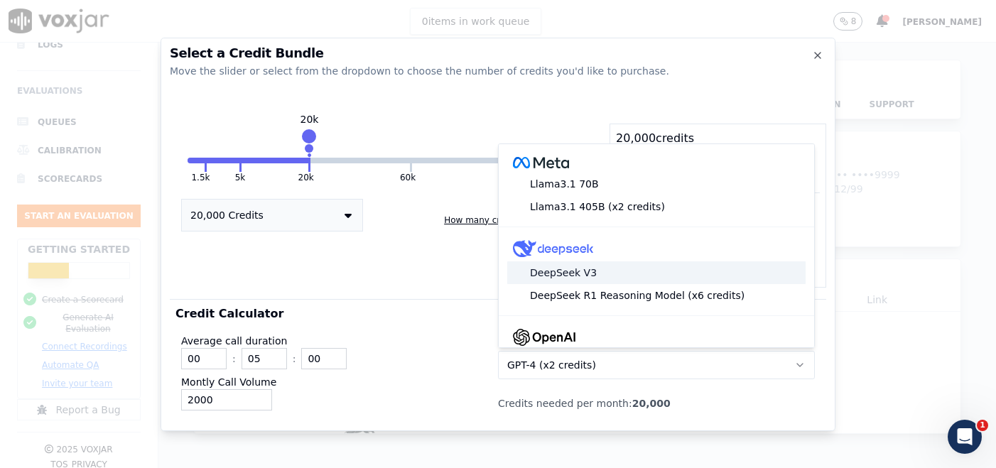
click at [542, 277] on div "DeepSeek V3" at bounding box center [656, 273] width 298 height 23
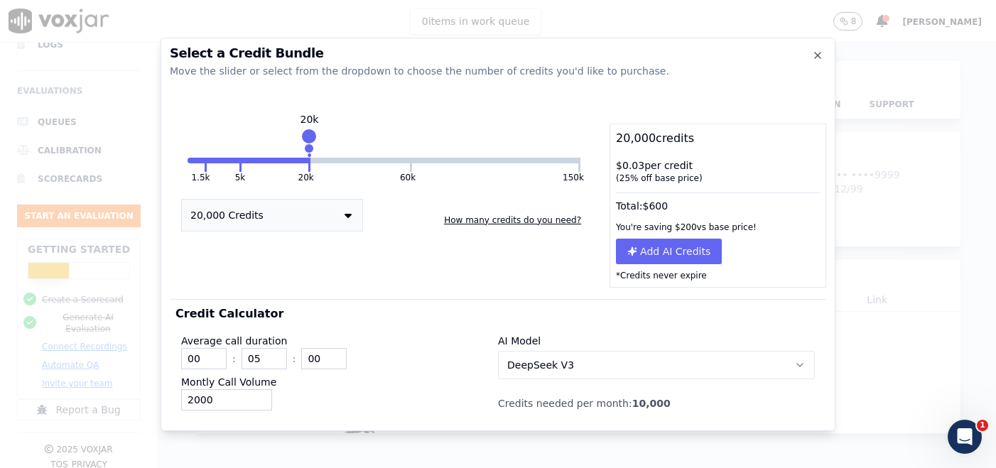
click at [534, 364] on span "DeepSeek V3" at bounding box center [540, 365] width 67 height 14
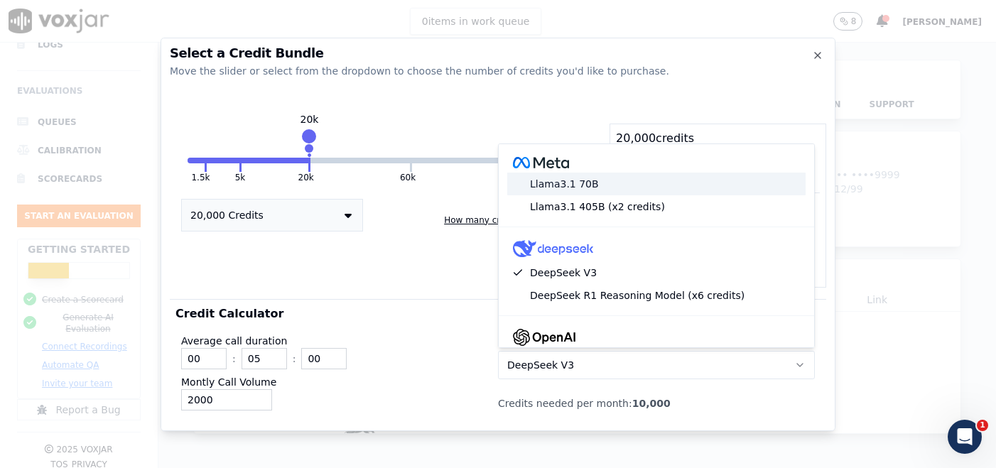
click at [548, 192] on div "Llama3.1 70B" at bounding box center [656, 184] width 298 height 23
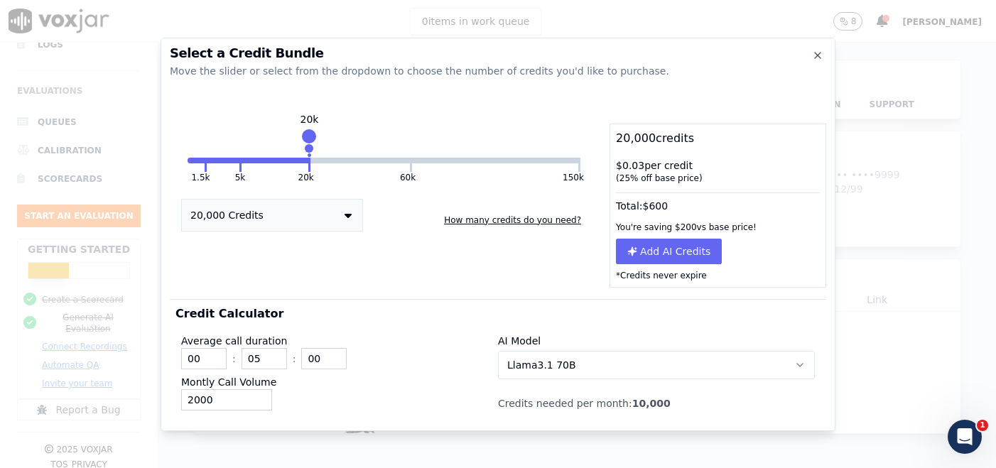
click at [470, 304] on div "Credit Calculator Average call duration 00 : 05 : 00 Montly Call Volume 2000 AI…" at bounding box center [498, 360] width 657 height 123
drag, startPoint x: 309, startPoint y: 139, endPoint x: 659, endPoint y: 138, distance: 349.6
click at [659, 138] on div "1.5k 5k 20k 60k 150k 150k 150,000 Credits How many credits do you need? 150,000…" at bounding box center [498, 206] width 657 height 164
click at [758, 315] on div "Credit Calculator Average call duration 00 : 05 : 00 Montly Call Volume 2000 AI…" at bounding box center [498, 360] width 657 height 123
click at [645, 370] on button "Llama3.1 70B" at bounding box center [656, 365] width 317 height 28
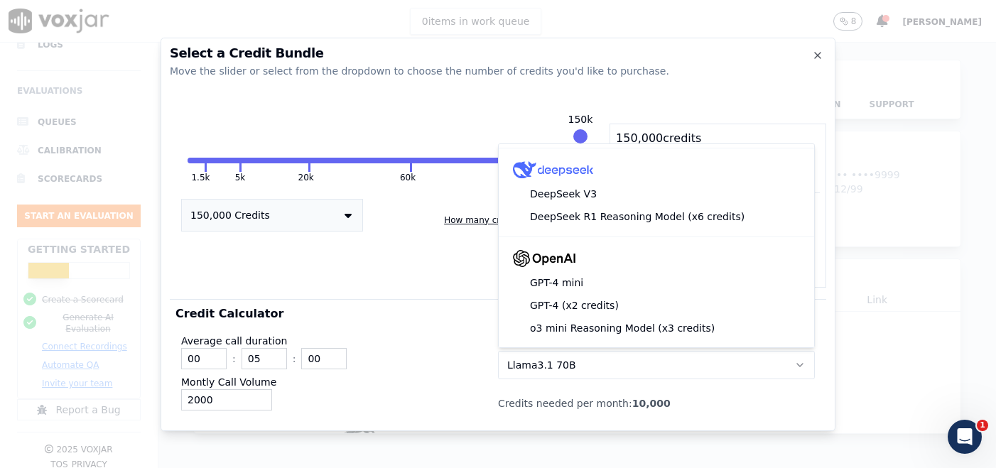
scroll to position [120, 0]
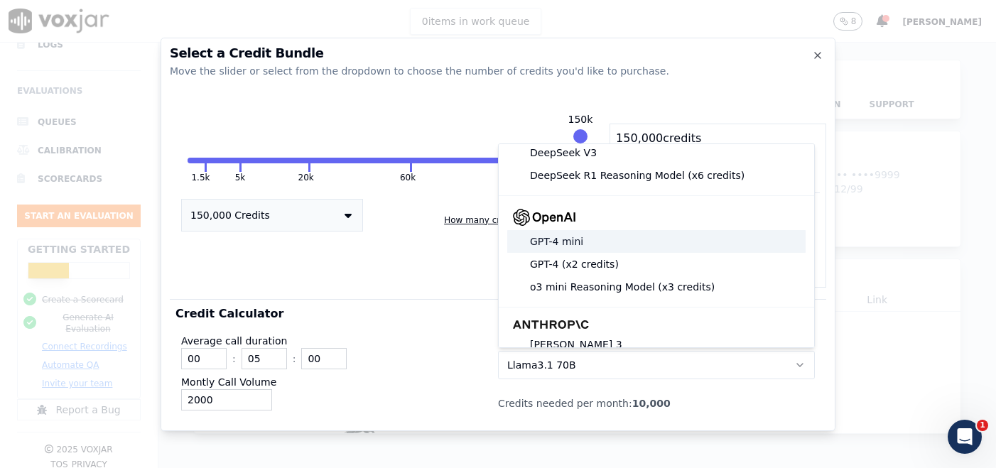
click at [603, 237] on div "GPT-4 mini" at bounding box center [656, 241] width 298 height 23
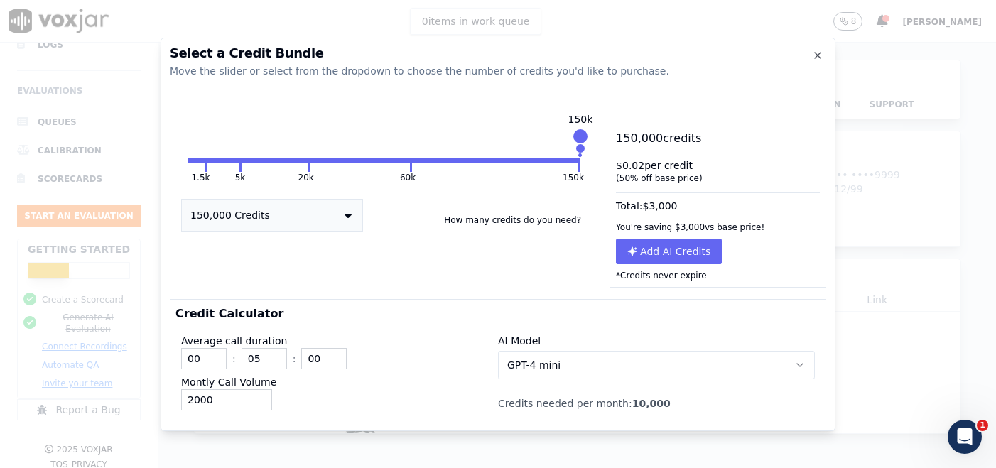
click at [532, 304] on div "Credit Calculator Average call duration 00 : 05 : 00 Montly Call Volume 2000 AI…" at bounding box center [498, 360] width 657 height 123
click at [537, 276] on div "1.5k 5k 20k 60k 150k 150k 150,000 Credits How many credits do you need?" at bounding box center [384, 206] width 429 height 164
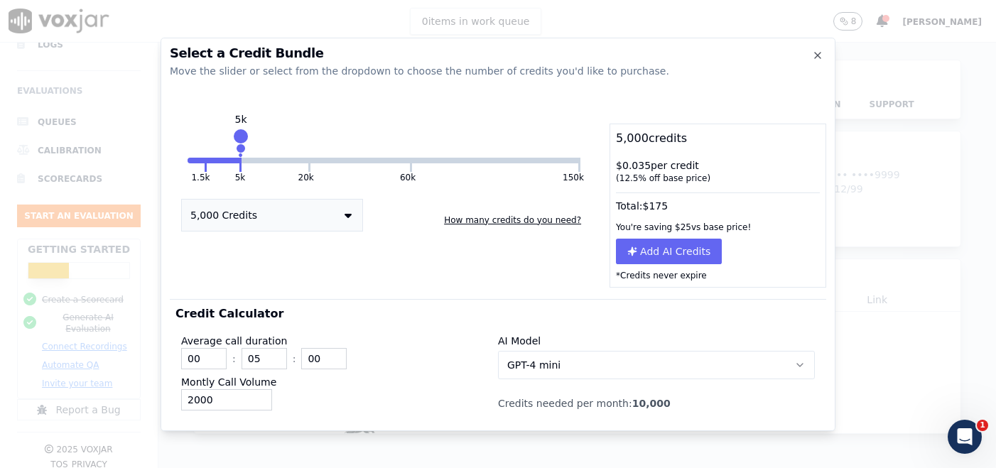
drag, startPoint x: 581, startPoint y: 136, endPoint x: 241, endPoint y: 106, distance: 341.8
click at [241, 106] on div "Select a Credit Bundle Move the slider or select from the dropdown to choose th…" at bounding box center [498, 235] width 675 height 394
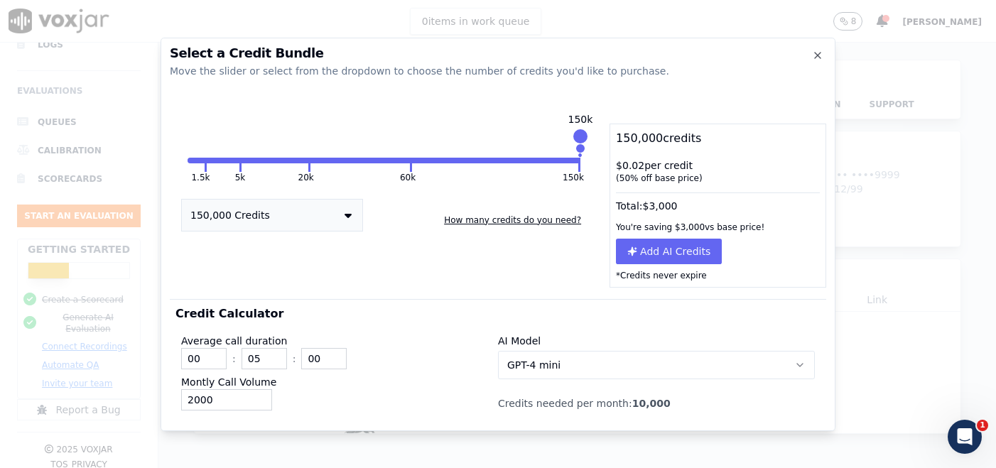
drag, startPoint x: 310, startPoint y: 135, endPoint x: 656, endPoint y: 142, distance: 346.2
click at [656, 142] on div "1.5k 5k 20k 60k 150k 150k 150,000 Credits How many credits do you need? 150,000…" at bounding box center [498, 206] width 657 height 164
click at [485, 220] on button "How many credits do you need?" at bounding box center [512, 220] width 149 height 23
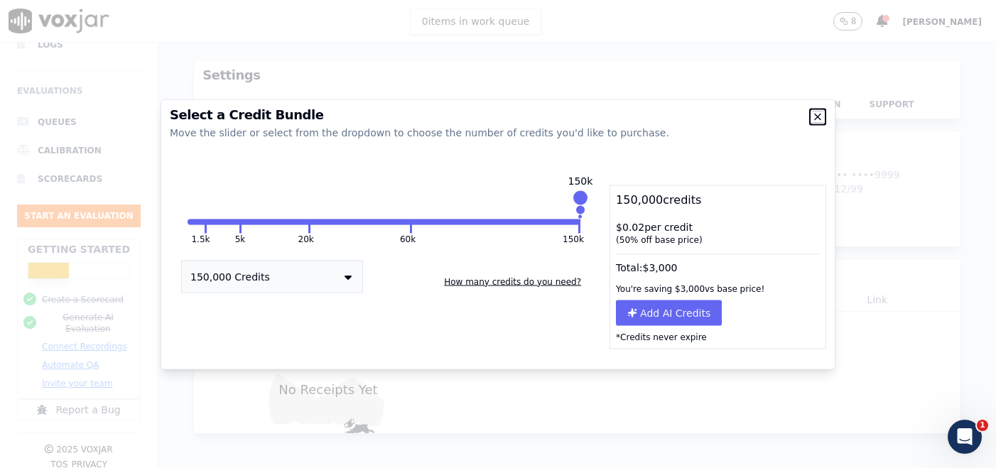
click at [818, 116] on icon "button" at bounding box center [818, 117] width 6 height 6
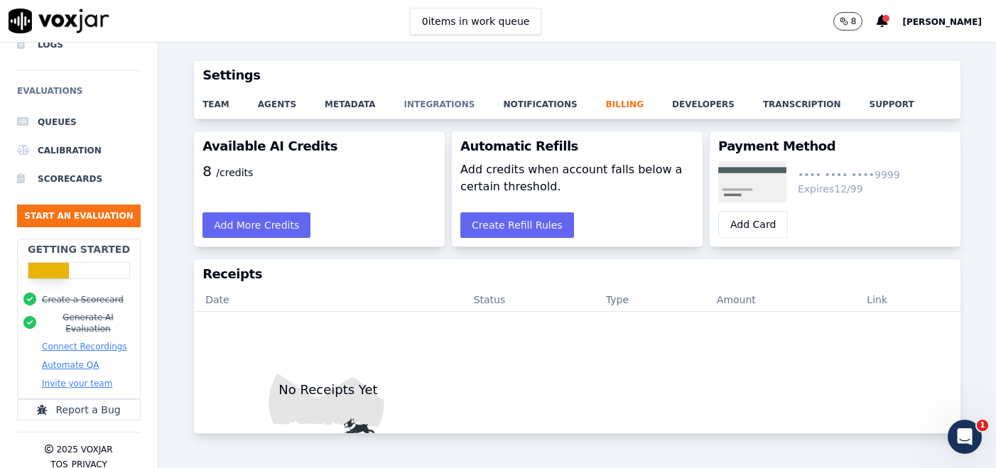
click at [419, 109] on link "integrations" at bounding box center [453, 100] width 99 height 20
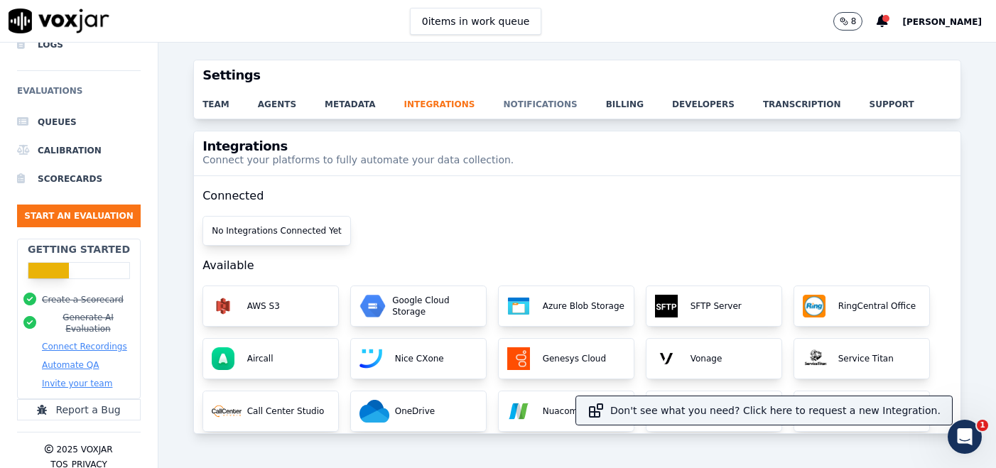
click at [537, 104] on link "notifications" at bounding box center [554, 100] width 102 height 20
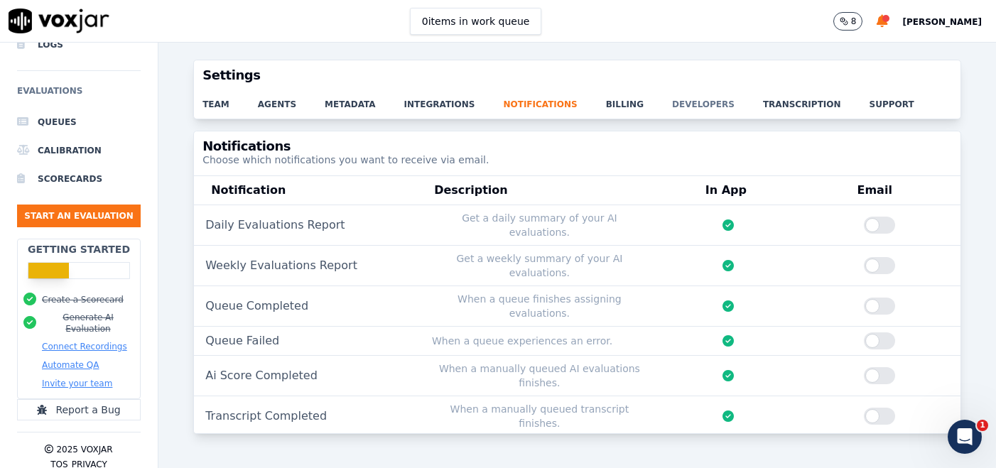
click at [673, 103] on link "developers" at bounding box center [717, 100] width 91 height 20
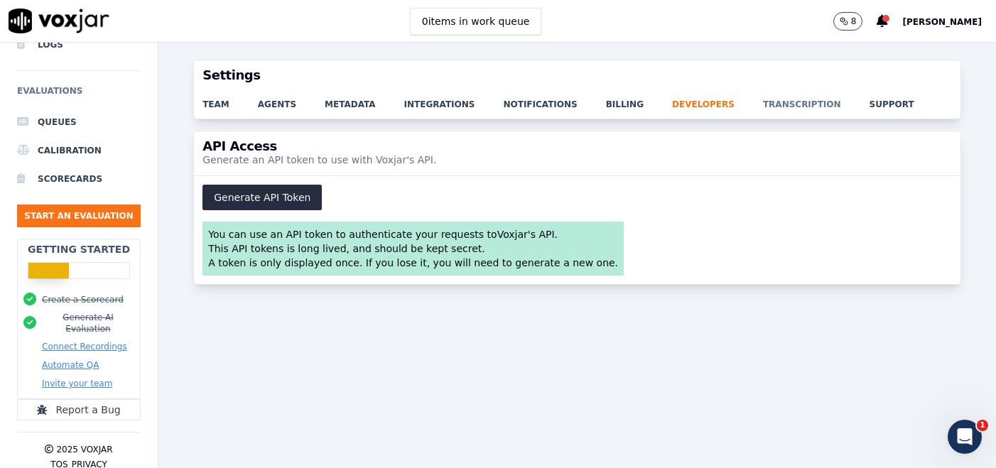
click at [763, 95] on link "transcription" at bounding box center [816, 100] width 107 height 20
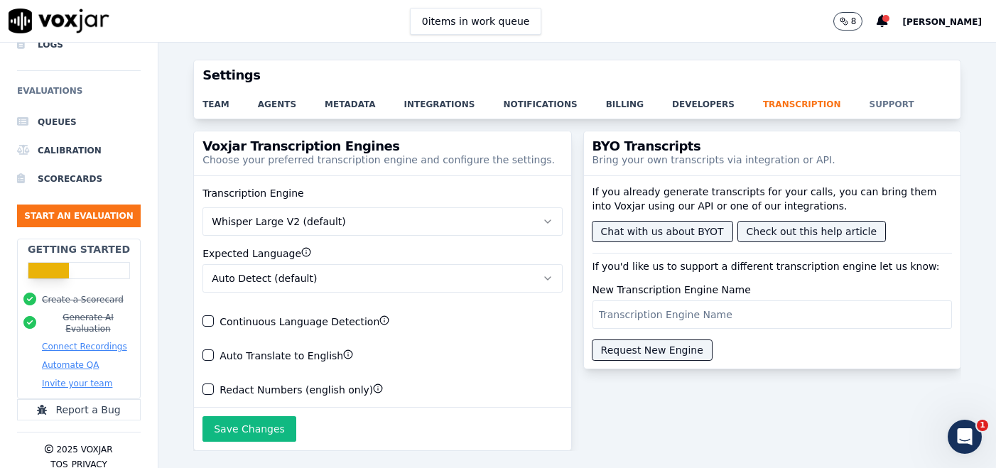
click at [870, 106] on link "support" at bounding box center [906, 100] width 73 height 20
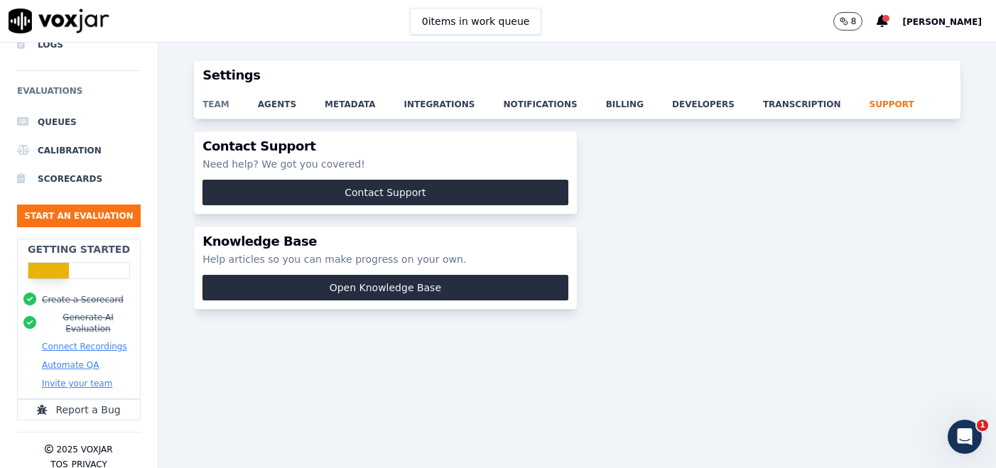
click at [225, 109] on link "team" at bounding box center [230, 100] width 55 height 20
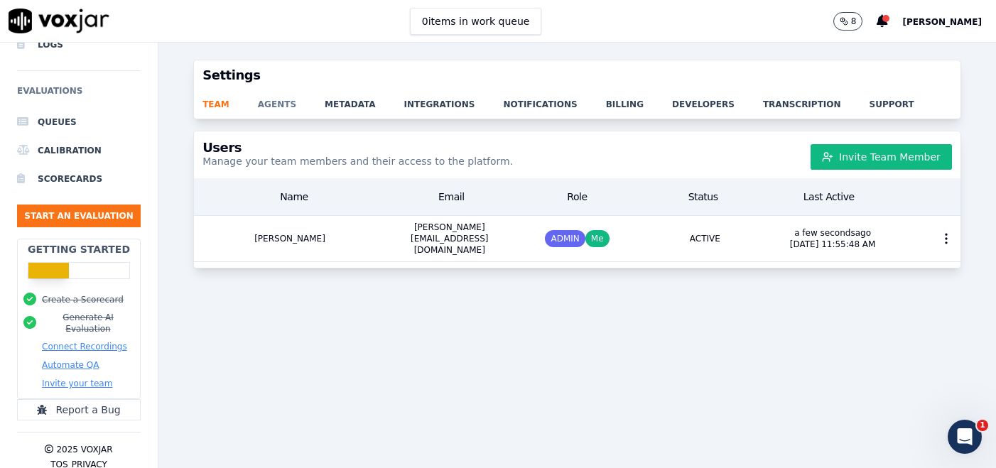
click at [276, 101] on link "agents" at bounding box center [291, 100] width 67 height 20
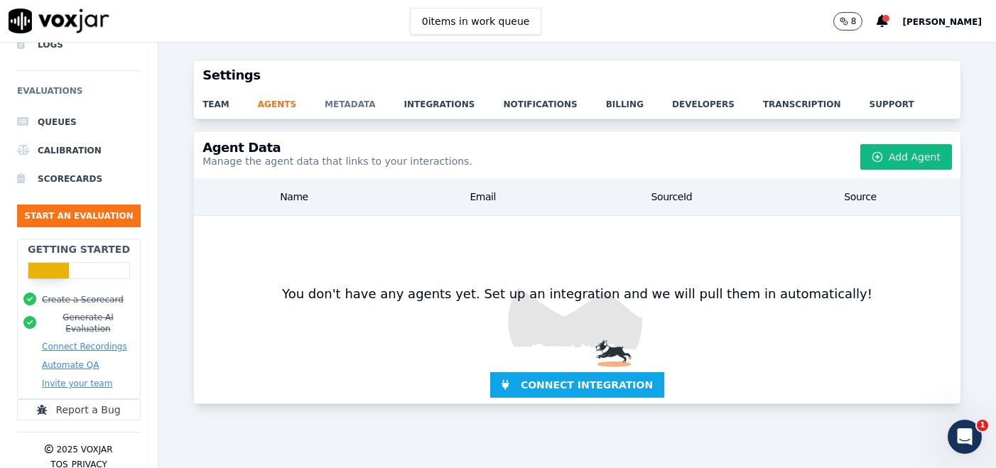
click at [344, 109] on link "metadata" at bounding box center [365, 100] width 80 height 20
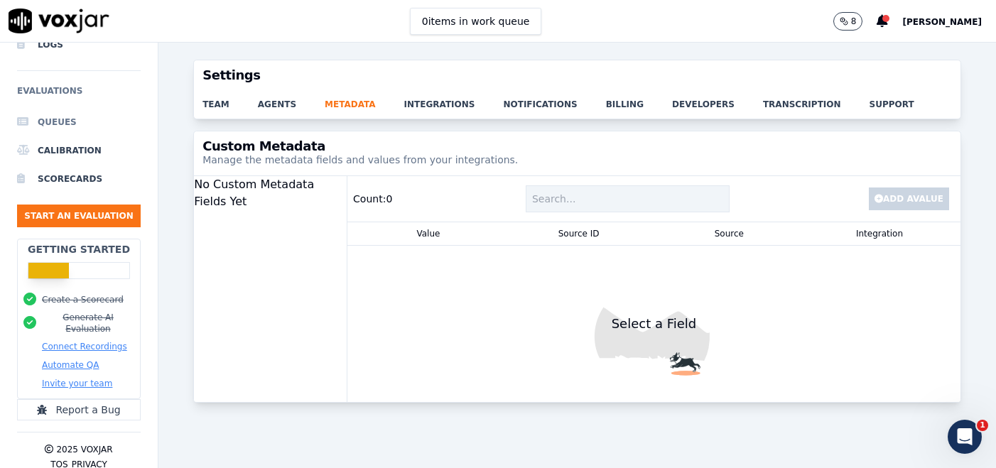
click at [61, 123] on li "Queues" at bounding box center [79, 122] width 124 height 28
